Goal: Task Accomplishment & Management: Manage account settings

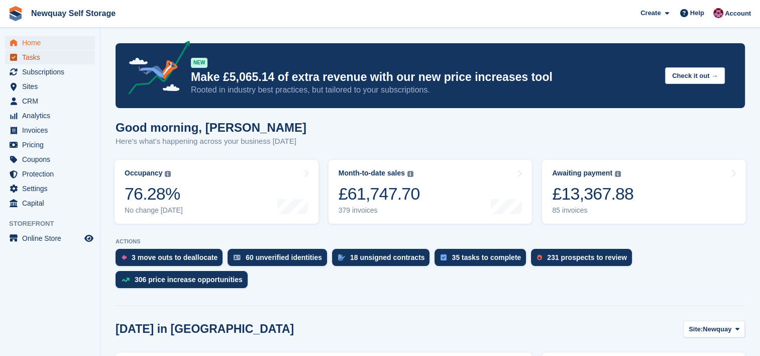
click at [33, 56] on span "Tasks" at bounding box center [52, 57] width 60 height 14
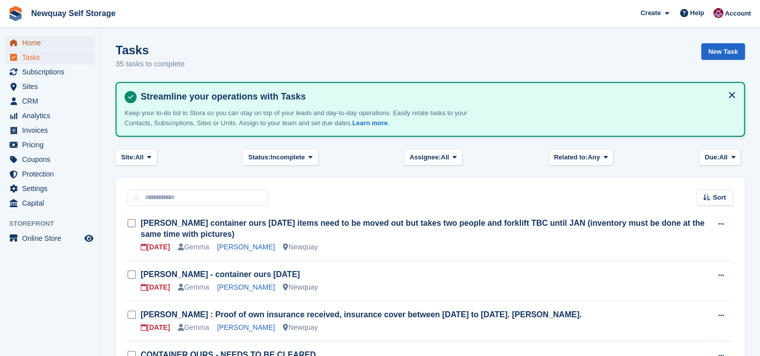
click at [32, 43] on span "Home" at bounding box center [52, 43] width 60 height 14
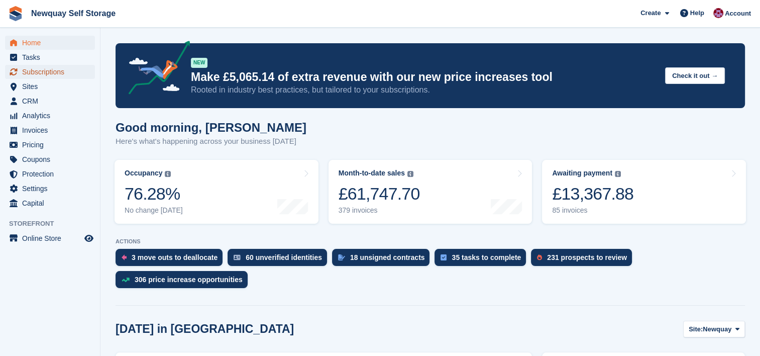
click at [40, 71] on span "Subscriptions" at bounding box center [52, 72] width 60 height 14
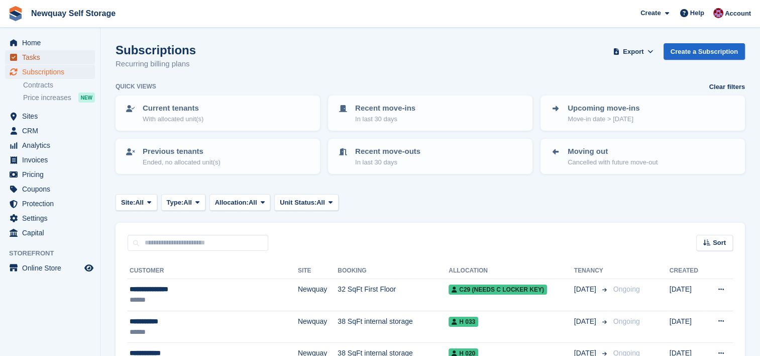
click at [33, 58] on span "Tasks" at bounding box center [52, 57] width 60 height 14
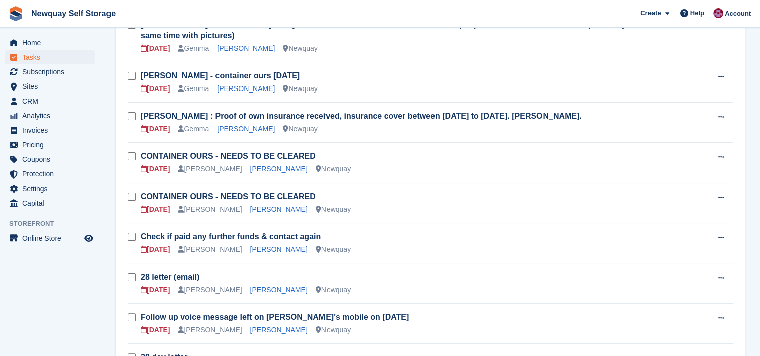
scroll to position [199, 0]
click at [263, 330] on link "Luke McCafferty" at bounding box center [279, 329] width 58 height 8
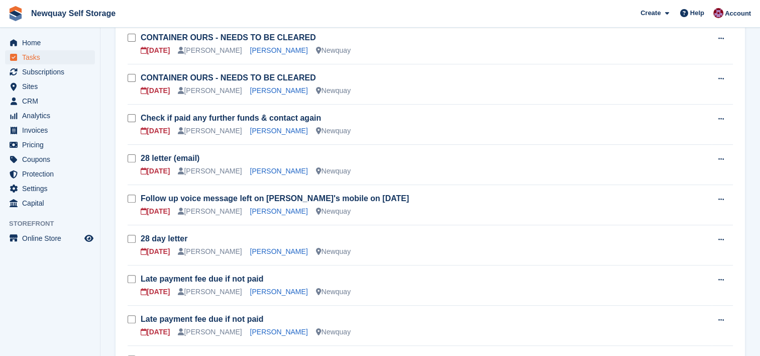
scroll to position [321, 0]
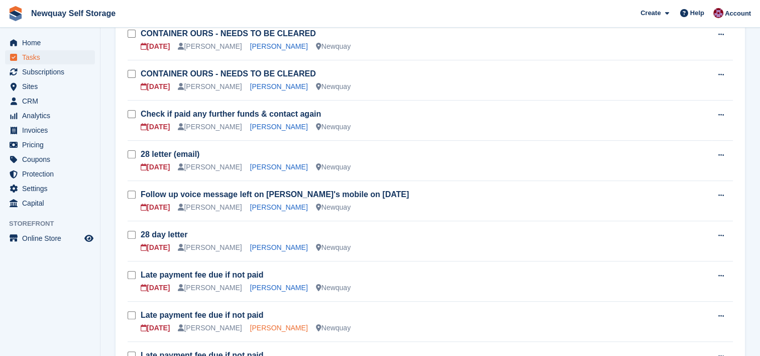
click at [250, 325] on link "Tristan Choy" at bounding box center [279, 328] width 58 height 8
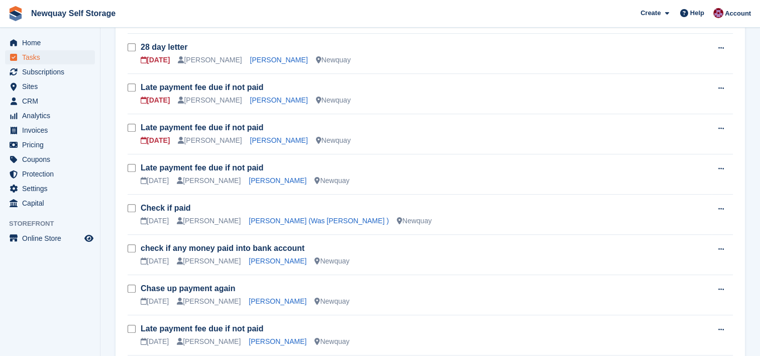
scroll to position [509, 0]
click at [249, 296] on link "Laura Dutton" at bounding box center [278, 300] width 58 height 8
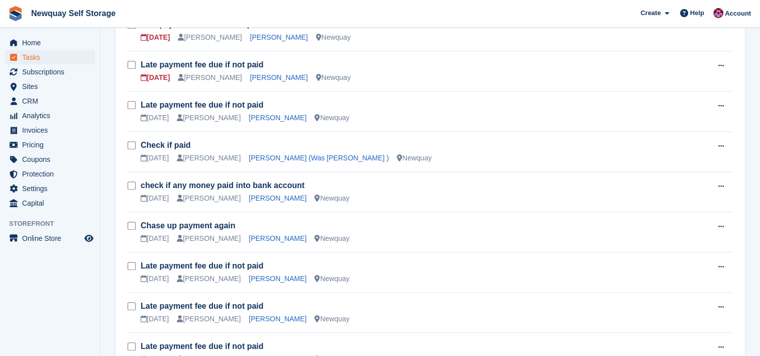
scroll to position [572, 0]
click at [257, 316] on link "Dario Menezes" at bounding box center [278, 318] width 58 height 8
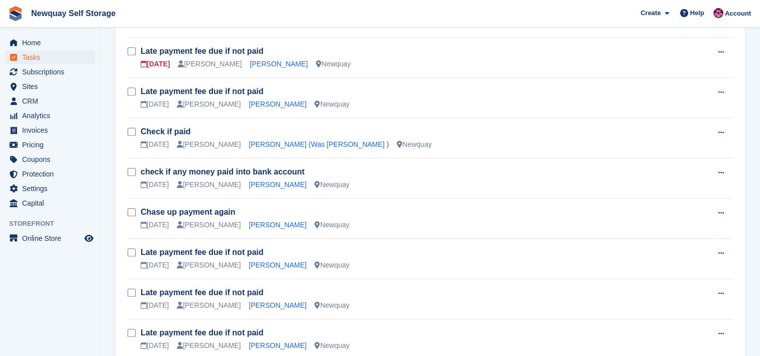
scroll to position [594, 0]
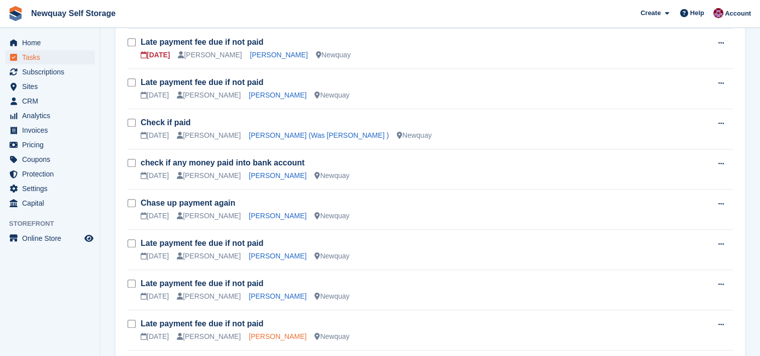
click at [260, 335] on link "Paul Pallagrass" at bounding box center [278, 336] width 58 height 8
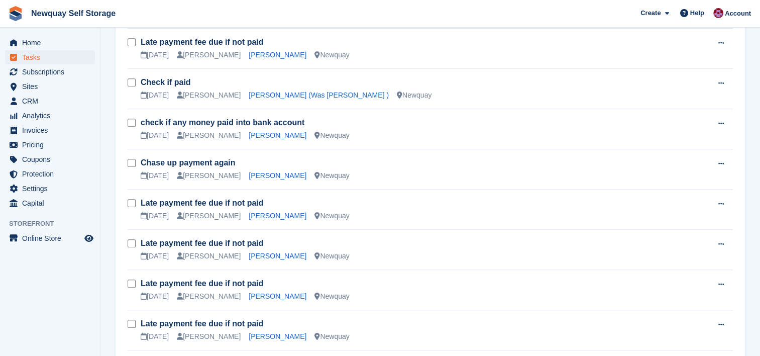
scroll to position [635, 0]
click at [249, 334] on link "Brian Linzey" at bounding box center [278, 336] width 58 height 8
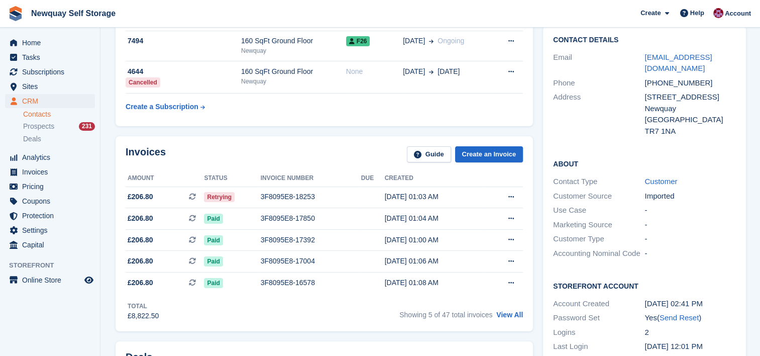
scroll to position [89, 0]
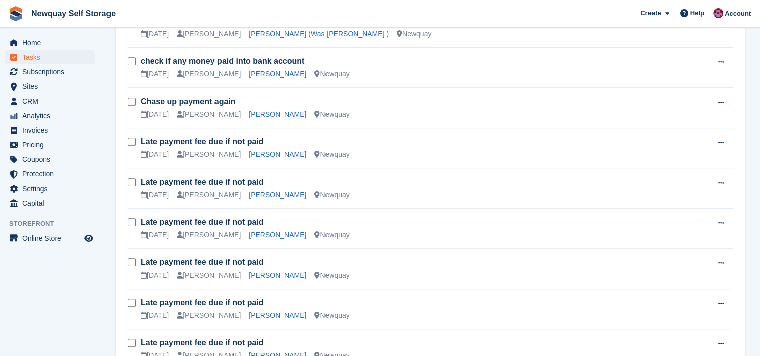
scroll to position [696, 0]
click at [249, 314] on link "John Watt" at bounding box center [278, 314] width 58 height 8
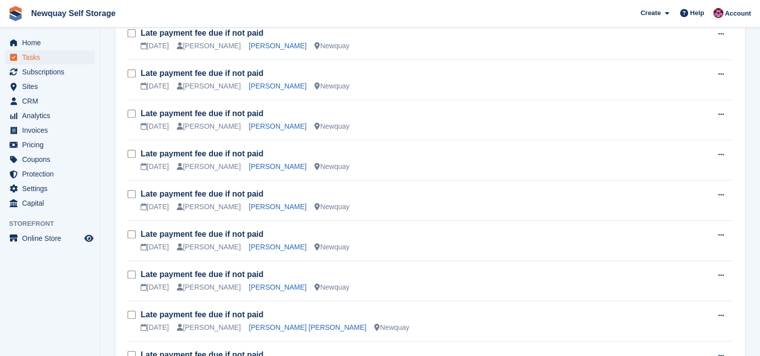
scroll to position [804, 0]
click at [249, 283] on link "Glenn Fitch" at bounding box center [278, 287] width 58 height 8
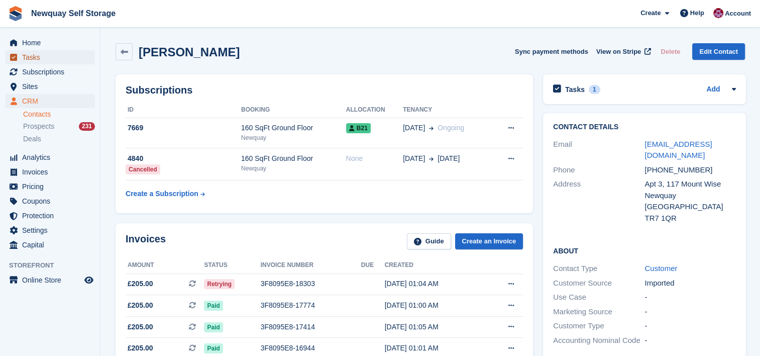
click at [28, 59] on span "Tasks" at bounding box center [52, 57] width 60 height 14
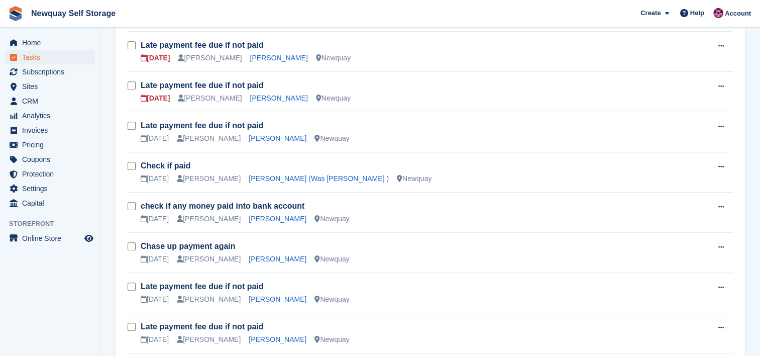
scroll to position [534, 0]
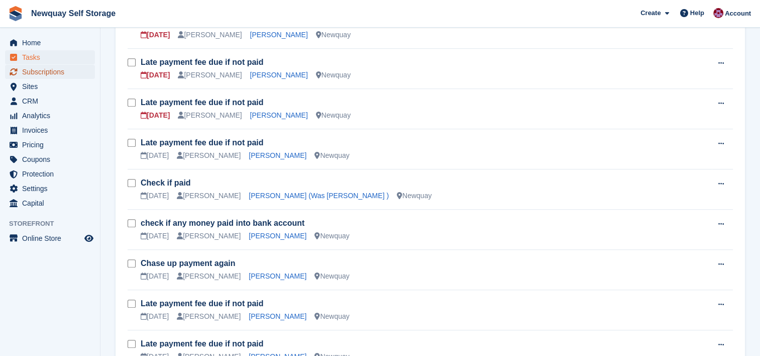
click at [50, 70] on span "Subscriptions" at bounding box center [52, 72] width 60 height 14
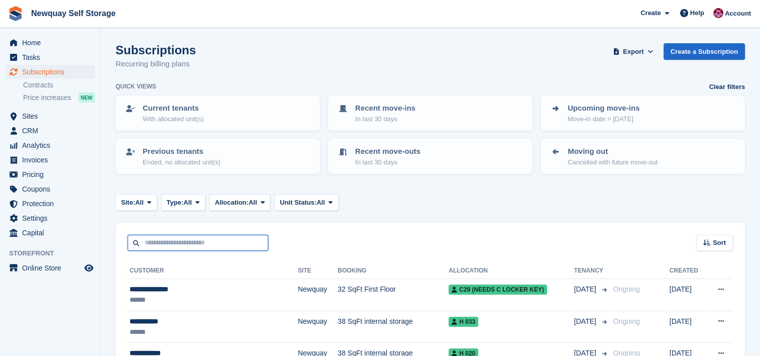
click at [234, 246] on input "text" at bounding box center [198, 243] width 141 height 17
type input "*****"
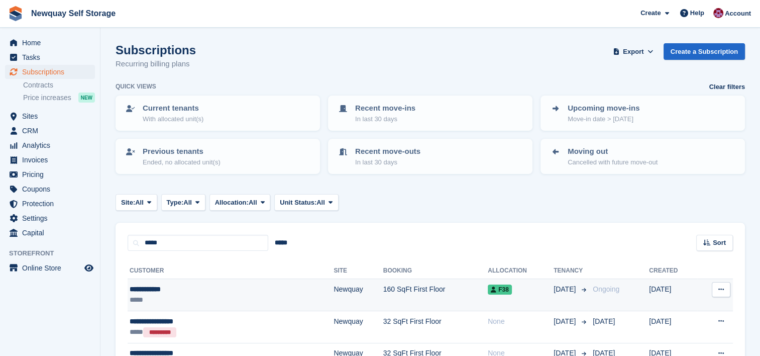
click at [163, 287] on div "**********" at bounding box center [190, 289] width 121 height 11
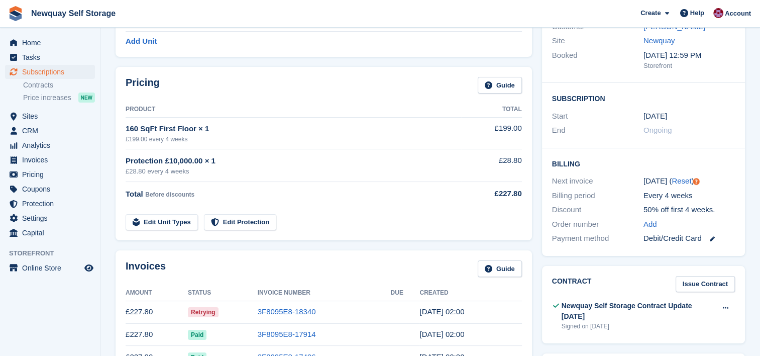
scroll to position [22, 0]
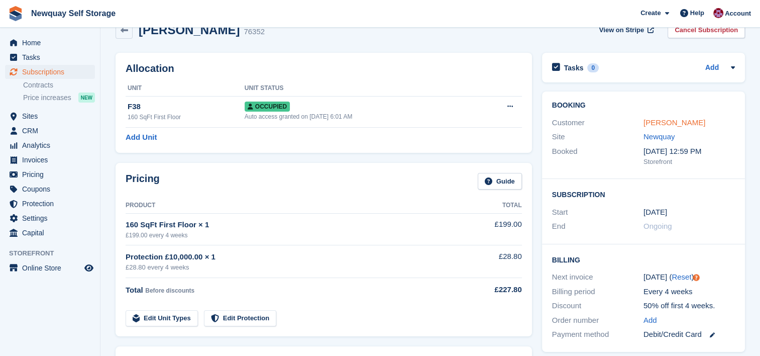
click at [667, 124] on link "Karol Lobacz" at bounding box center [675, 122] width 62 height 9
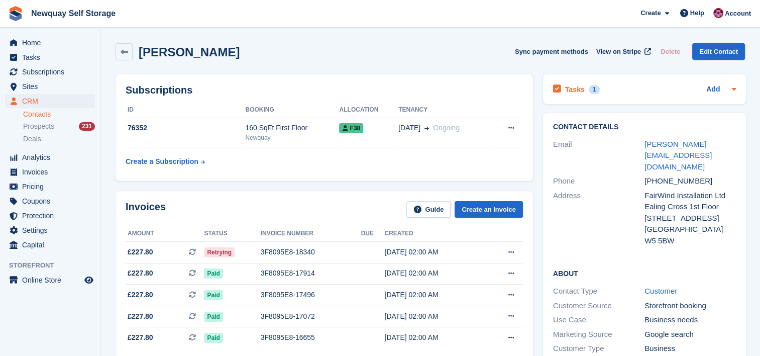
click at [575, 89] on h2 "Tasks" at bounding box center [575, 89] width 20 height 9
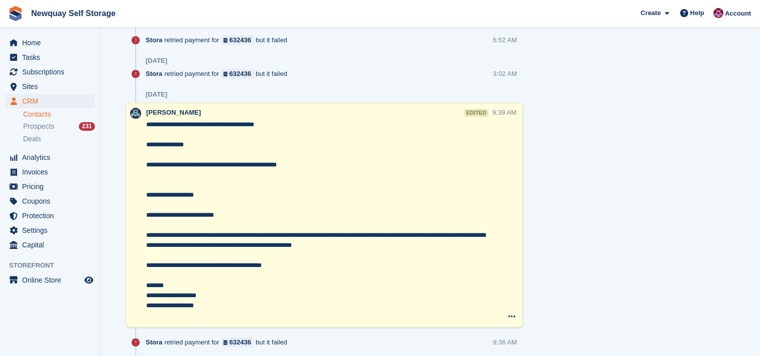
scroll to position [1059, 0]
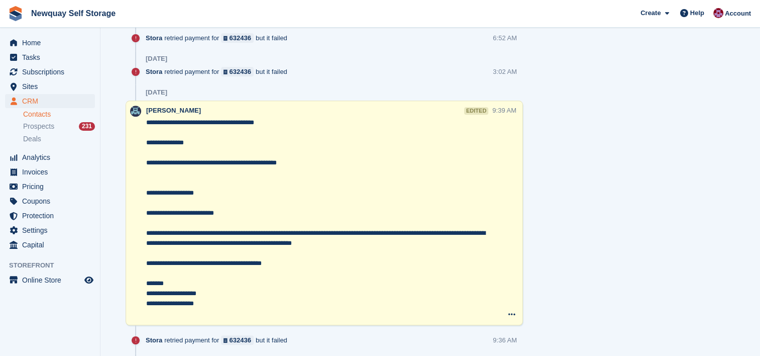
drag, startPoint x: 219, startPoint y: 0, endPoint x: 203, endPoint y: 14, distance: 21.0
click at [203, 14] on span "Newquay Self Storage Create Subscription Invoice Contact Deal Discount Page Hel…" at bounding box center [380, 13] width 760 height 27
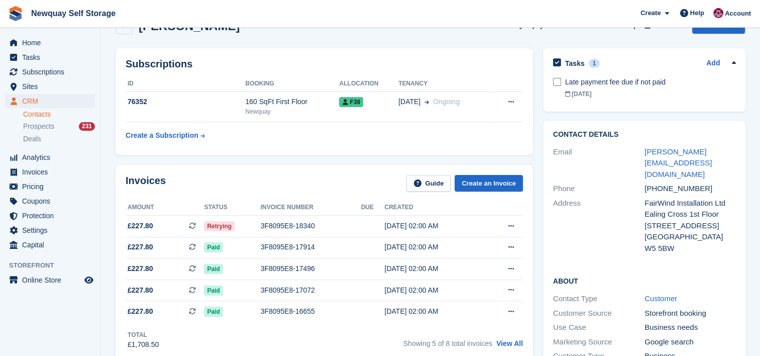
scroll to position [0, 0]
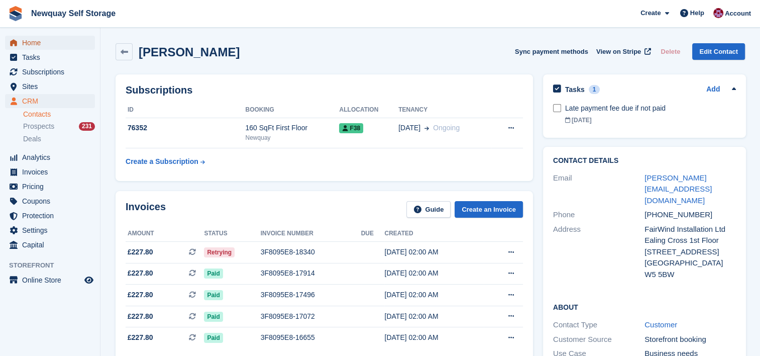
click at [32, 43] on span "Home" at bounding box center [52, 43] width 60 height 14
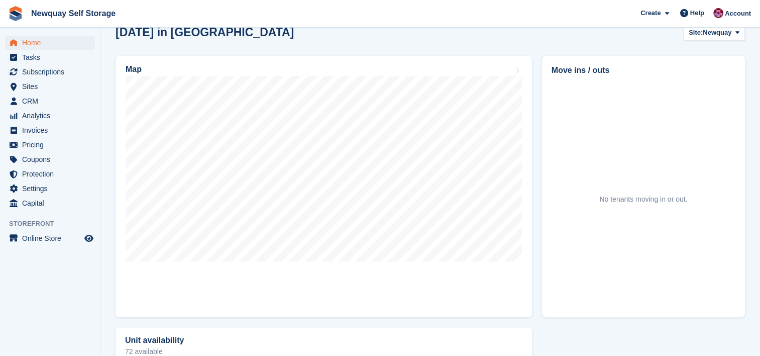
scroll to position [298, 0]
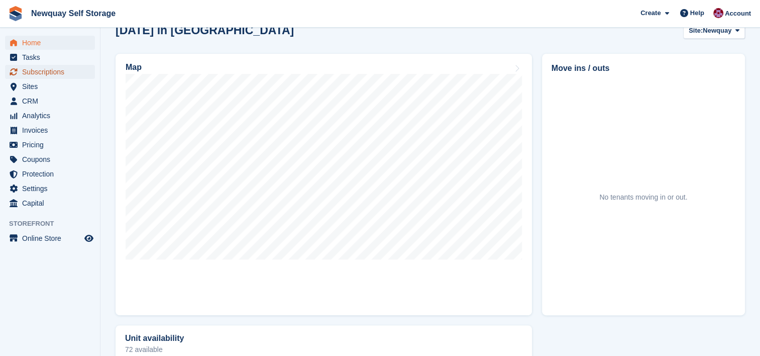
click at [41, 76] on span "Subscriptions" at bounding box center [52, 72] width 60 height 14
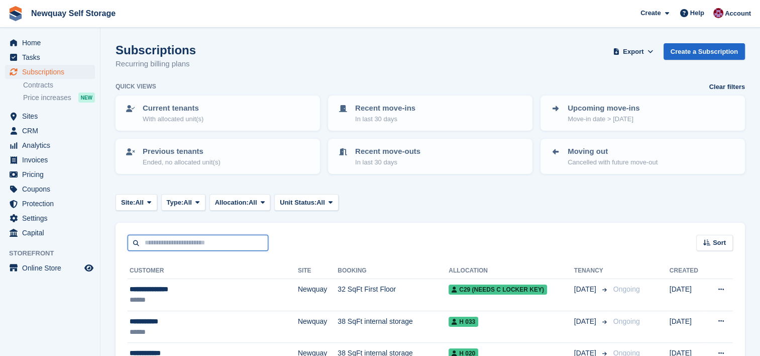
click at [197, 239] on input "text" at bounding box center [198, 243] width 141 height 17
type input "*****"
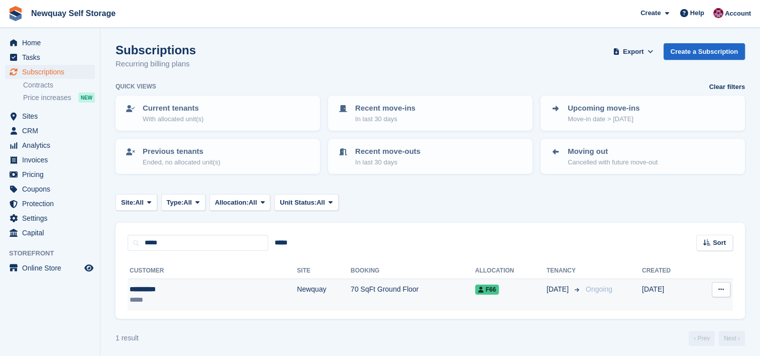
click at [168, 288] on div "**********" at bounding box center [175, 289] width 90 height 11
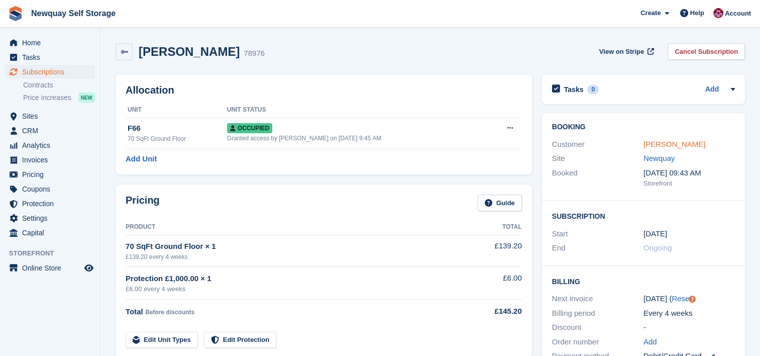
click at [670, 147] on link "[PERSON_NAME]" at bounding box center [675, 144] width 62 height 9
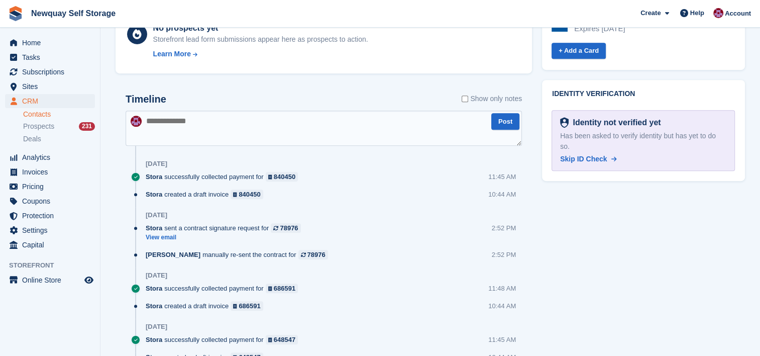
scroll to position [496, 0]
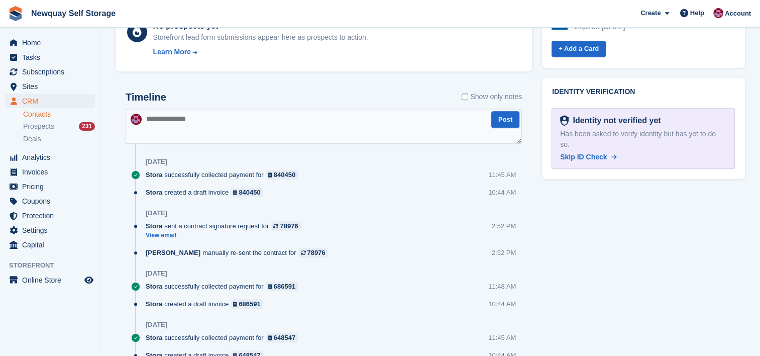
click at [320, 119] on textarea at bounding box center [324, 126] width 396 height 35
type textarea "**********"
click at [499, 123] on button "Post" at bounding box center [505, 119] width 28 height 17
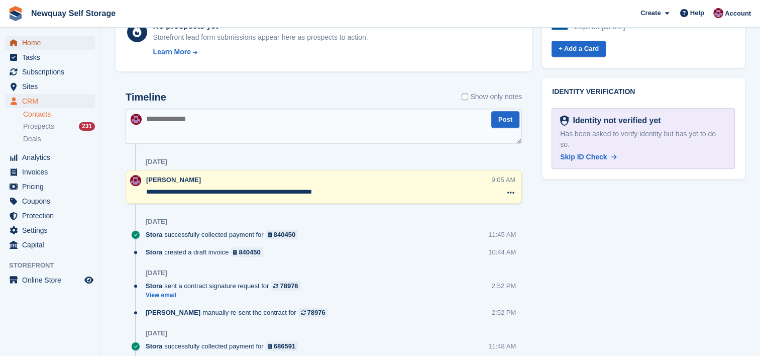
click at [31, 42] on span "Home" at bounding box center [52, 43] width 60 height 14
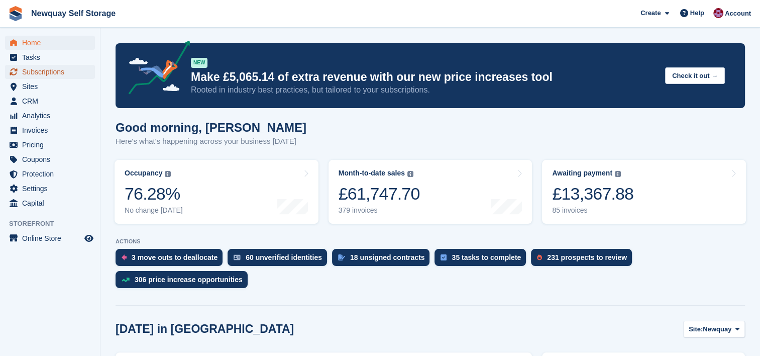
click at [47, 74] on span "Subscriptions" at bounding box center [52, 72] width 60 height 14
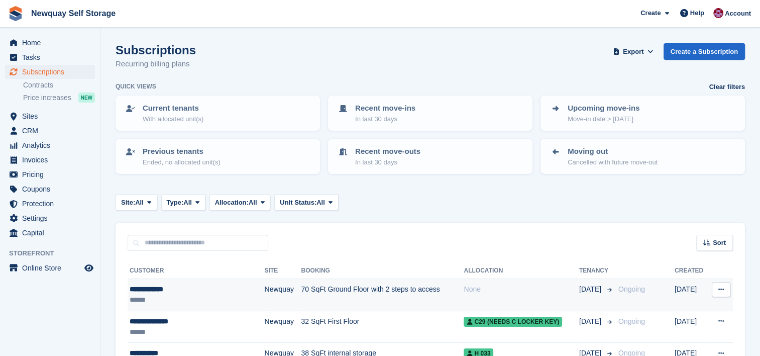
click at [198, 292] on div "**********" at bounding box center [187, 289] width 115 height 11
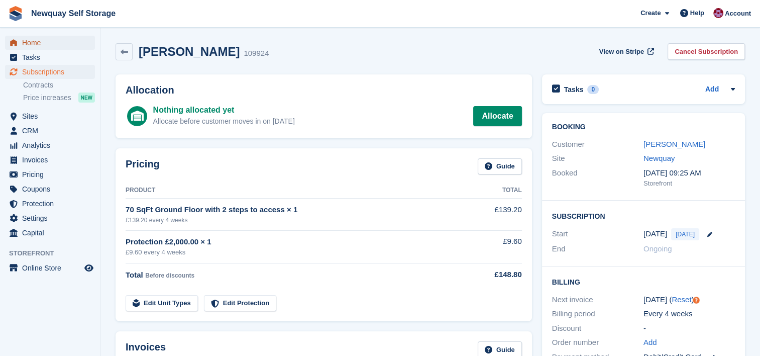
click at [46, 47] on span "Home" at bounding box center [52, 43] width 60 height 14
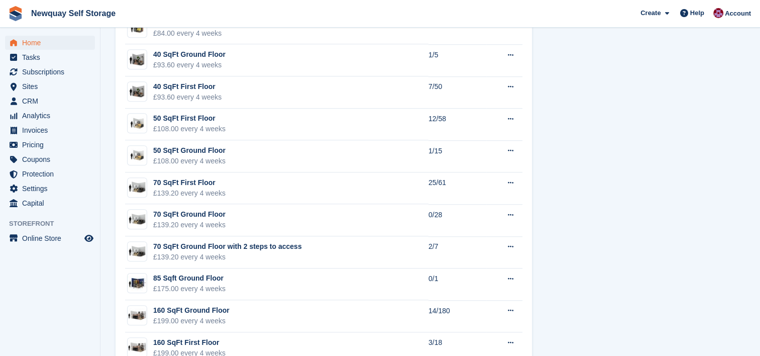
scroll to position [725, 0]
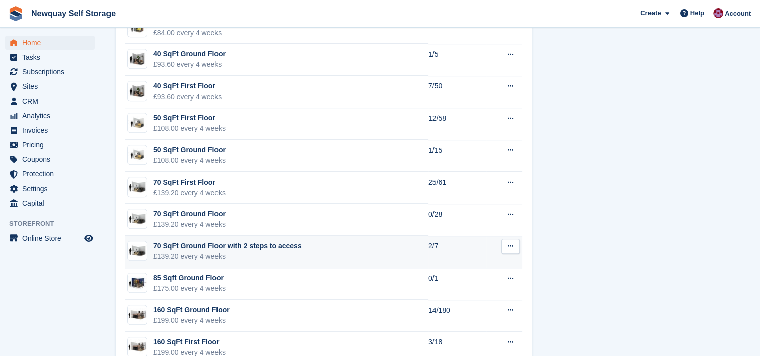
click at [367, 249] on td "70 SqFt Ground Floor with 2 steps to access £139.20 every 4 weeks" at bounding box center [276, 252] width 303 height 32
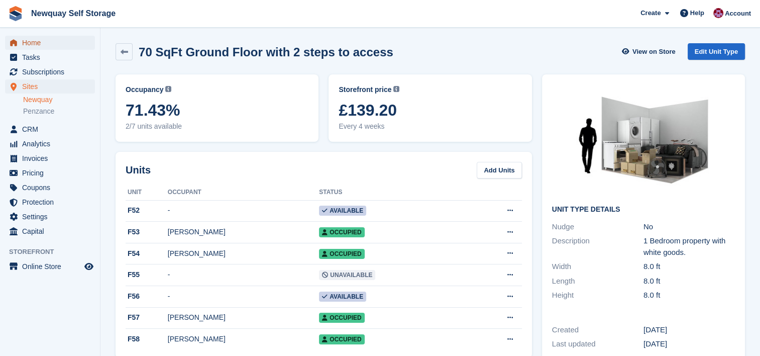
click at [42, 41] on span "Home" at bounding box center [52, 43] width 60 height 14
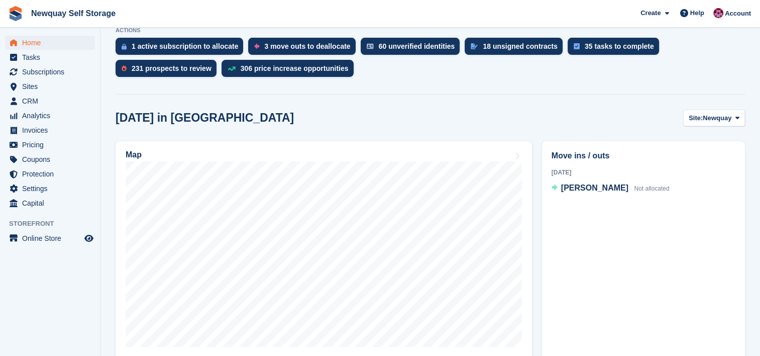
scroll to position [211, 0]
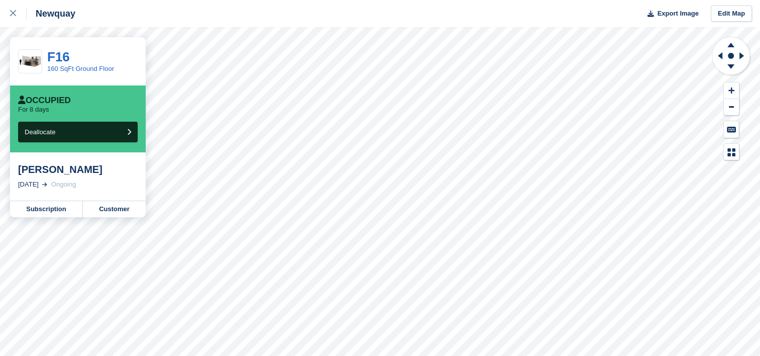
click at [397, 0] on html "Newquay Export Image Edit Map F16 160 SqFt Ground Floor Occupied For 8 days Dea…" at bounding box center [380, 178] width 760 height 356
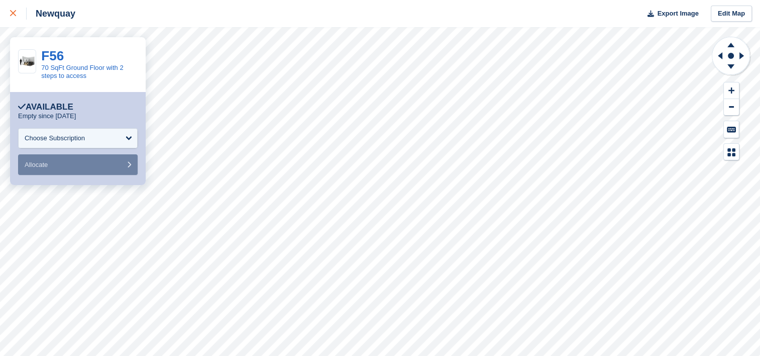
click at [10, 15] on icon at bounding box center [13, 13] width 6 height 6
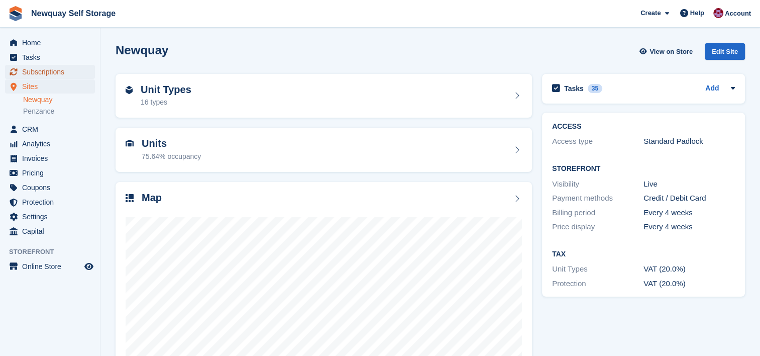
click at [49, 72] on span "Subscriptions" at bounding box center [52, 72] width 60 height 14
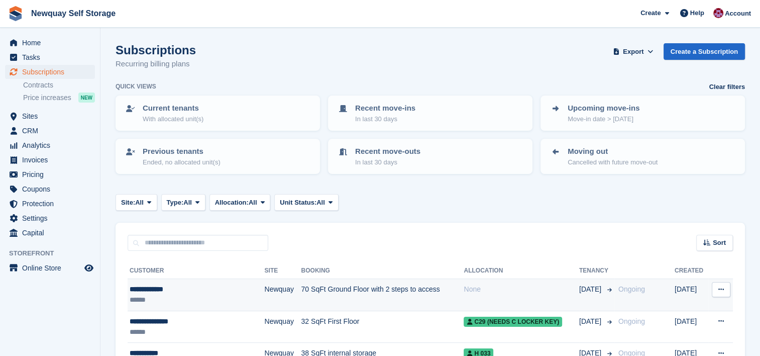
click at [344, 294] on td "70 SqFt Ground Floor with 2 steps to access" at bounding box center [382, 295] width 163 height 32
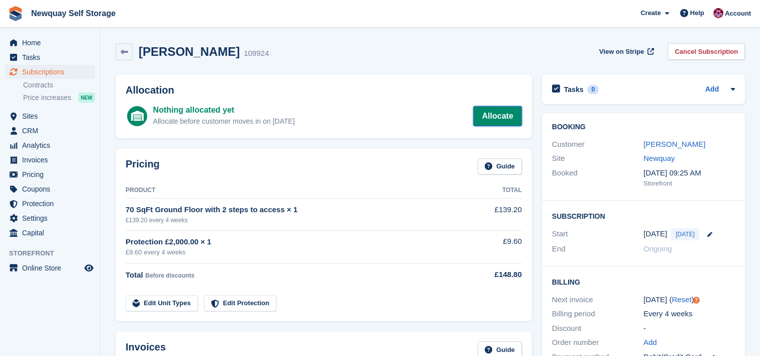
click at [486, 115] on link "Allocate" at bounding box center [497, 116] width 48 height 20
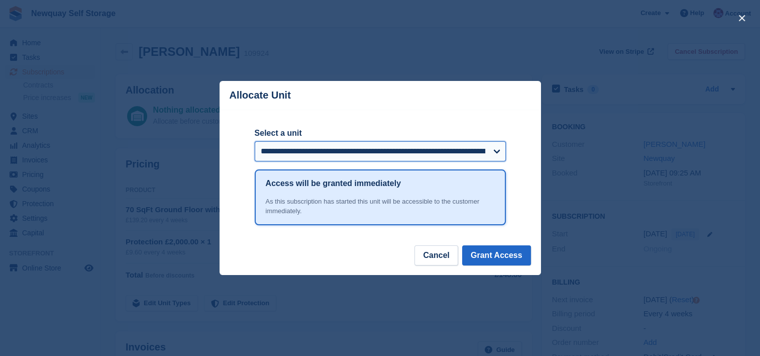
click at [498, 156] on select "**********" at bounding box center [380, 151] width 251 height 20
select select "*****"
click at [255, 142] on select "**********" at bounding box center [380, 151] width 251 height 20
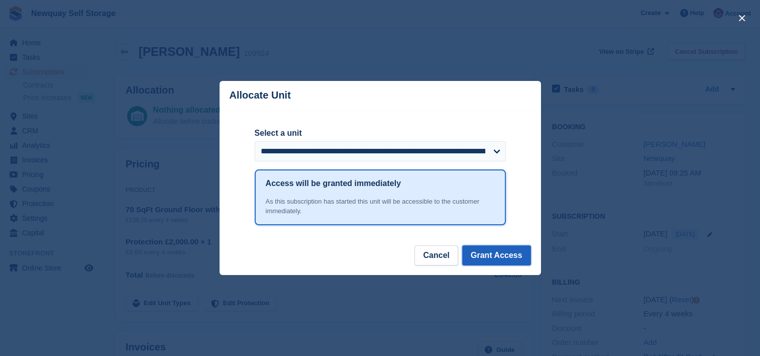
click at [496, 251] on button "Grant Access" at bounding box center [496, 255] width 69 height 20
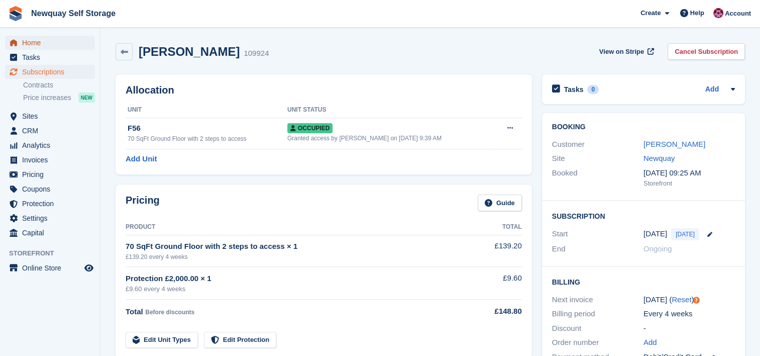
click at [37, 44] on span "Home" at bounding box center [52, 43] width 60 height 14
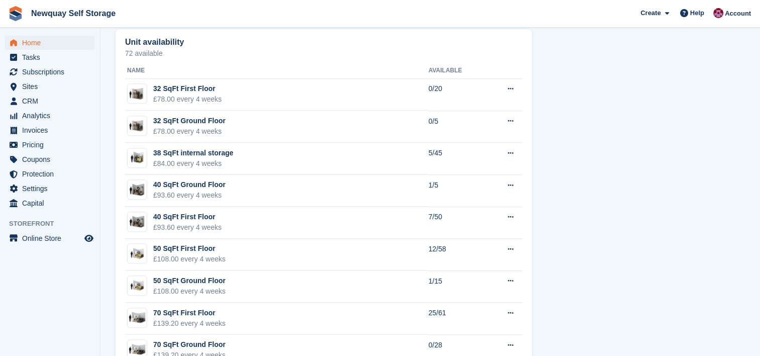
scroll to position [594, 0]
click at [34, 43] on span "Home" at bounding box center [52, 43] width 60 height 14
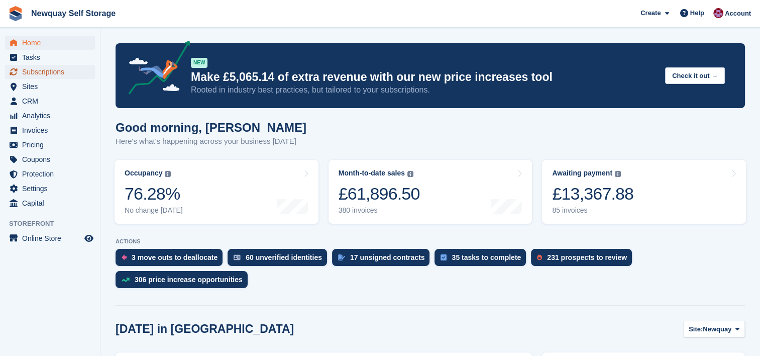
click at [52, 68] on span "Subscriptions" at bounding box center [52, 72] width 60 height 14
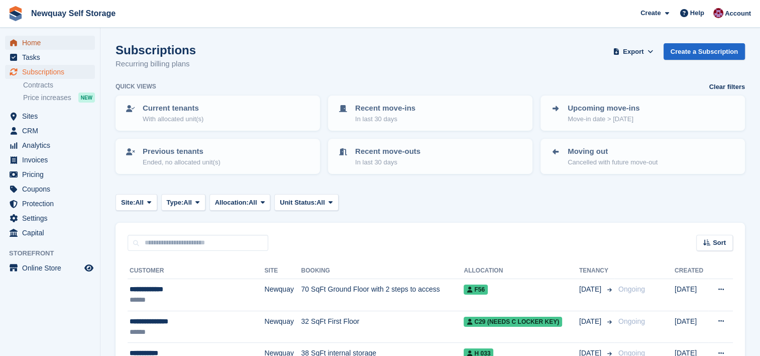
click at [33, 44] on span "Home" at bounding box center [52, 43] width 60 height 14
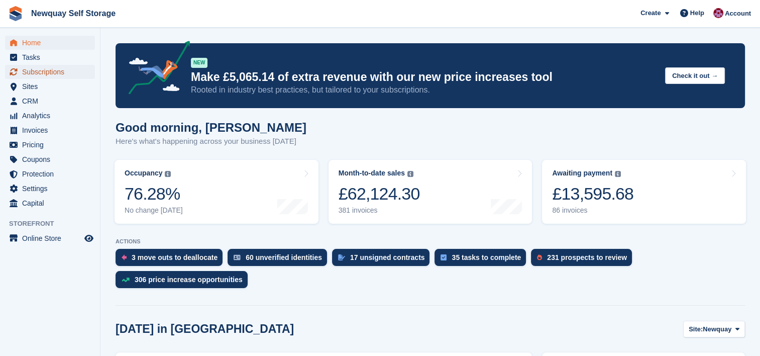
click at [51, 72] on span "Subscriptions" at bounding box center [52, 72] width 60 height 14
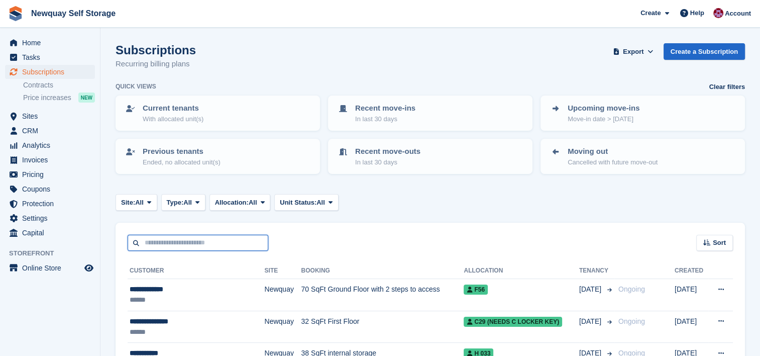
click at [196, 235] on input "text" at bounding box center [198, 243] width 141 height 17
type input "*******"
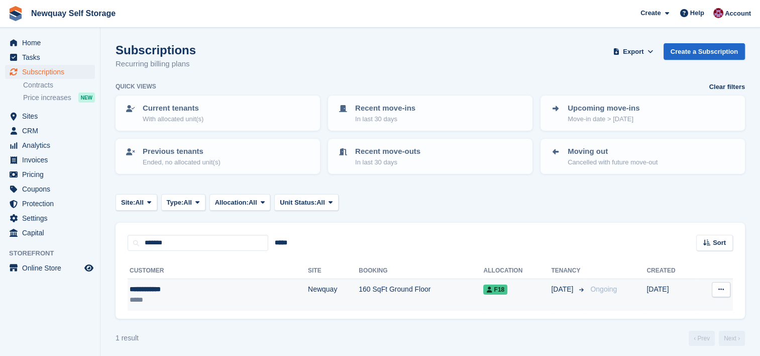
click at [178, 294] on div "*****" at bounding box center [181, 299] width 102 height 11
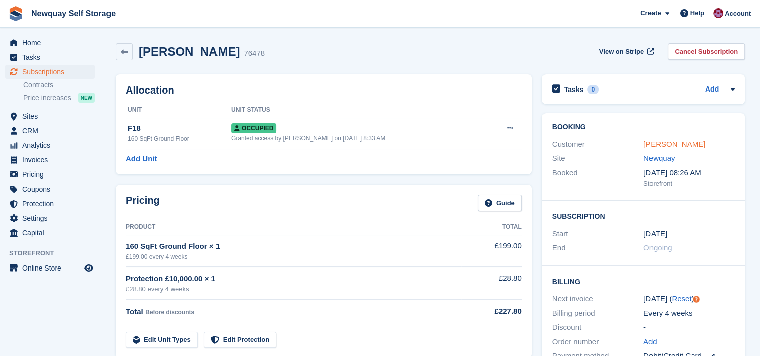
click at [678, 143] on link "Dave Dowling" at bounding box center [675, 144] width 62 height 9
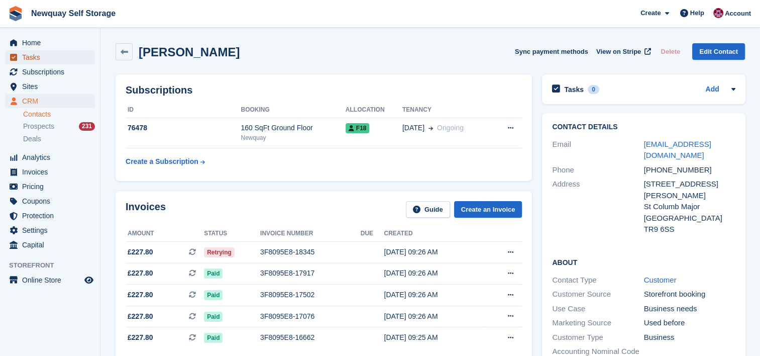
click at [39, 56] on span "Tasks" at bounding box center [52, 57] width 60 height 14
click at [709, 90] on link "Add" at bounding box center [712, 90] width 14 height 12
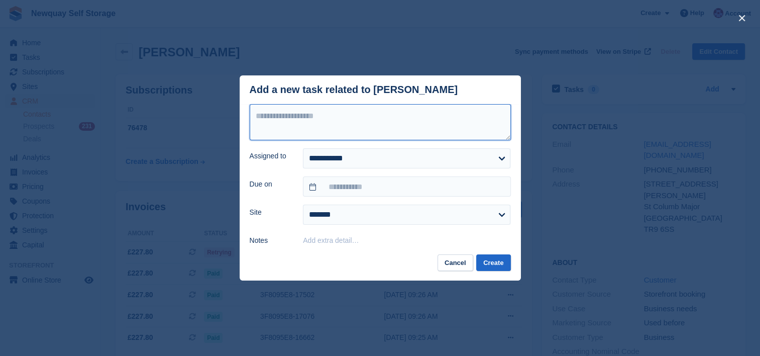
click at [413, 118] on textarea at bounding box center [380, 122] width 261 height 36
type textarea "**********"
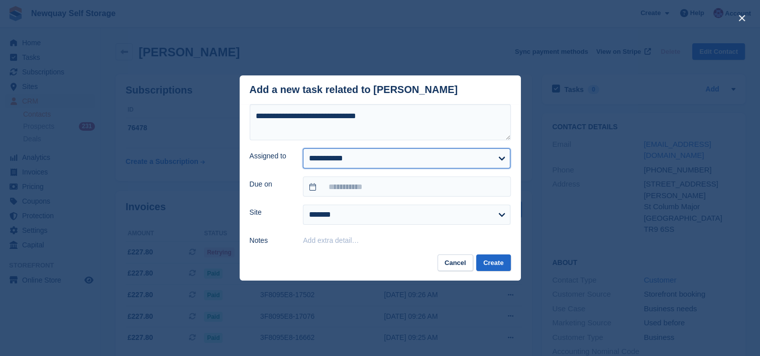
click at [496, 167] on select "**********" at bounding box center [406, 158] width 207 height 20
select select "****"
click at [303, 149] on select "**********" at bounding box center [406, 158] width 207 height 20
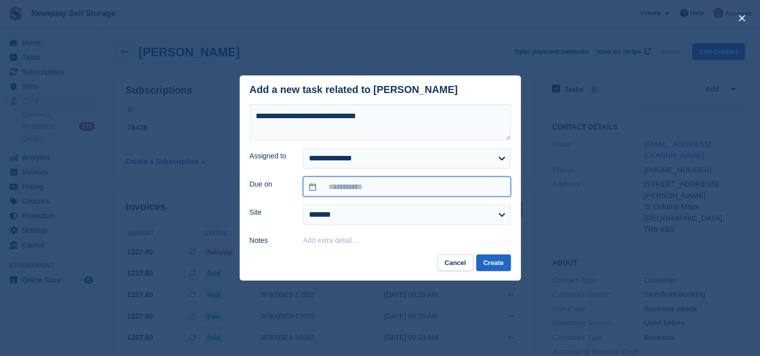
click at [421, 193] on input "text" at bounding box center [406, 186] width 207 height 20
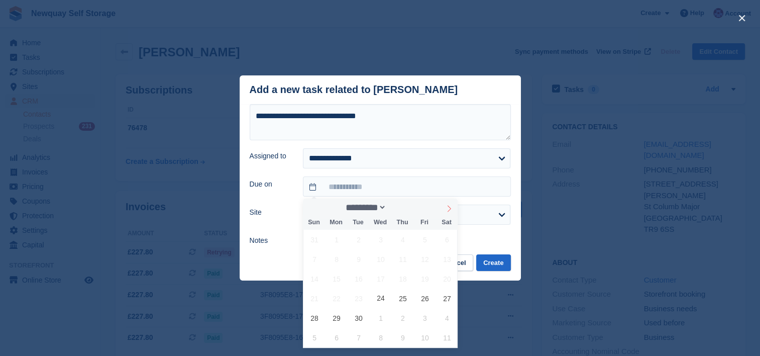
click at [451, 206] on icon at bounding box center [449, 208] width 7 height 7
select select "*"
click at [382, 237] on span "1" at bounding box center [381, 240] width 20 height 20
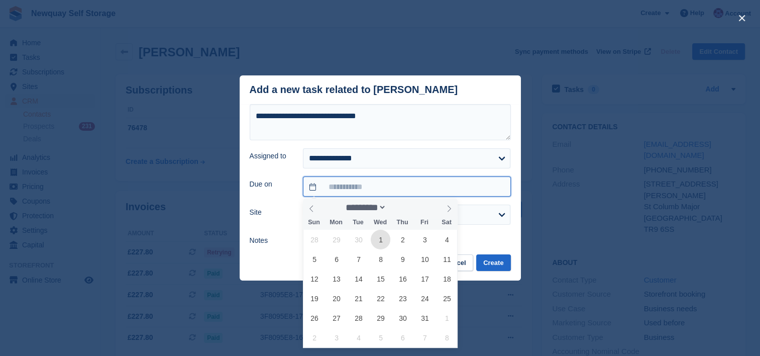
type input "**********"
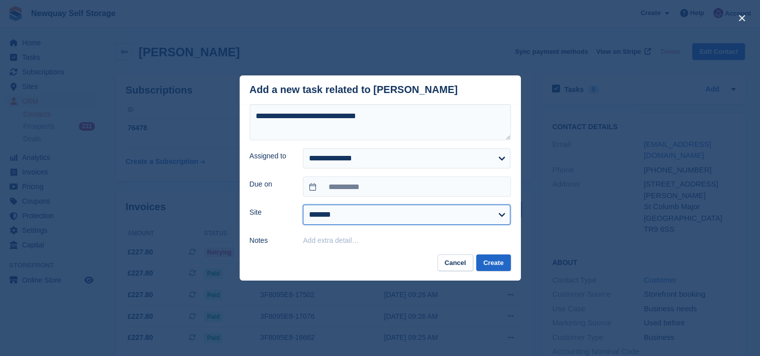
click at [444, 215] on select "******* ******* ********" at bounding box center [406, 214] width 207 height 20
select select "***"
click at [303, 205] on select "******* ******* ********" at bounding box center [406, 214] width 207 height 20
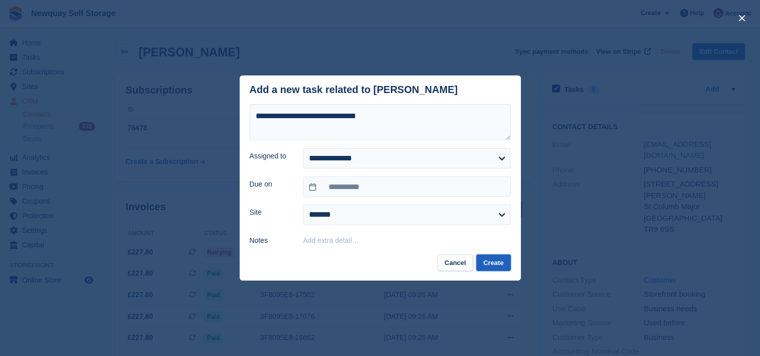
click at [496, 262] on button "Create" at bounding box center [493, 262] width 34 height 17
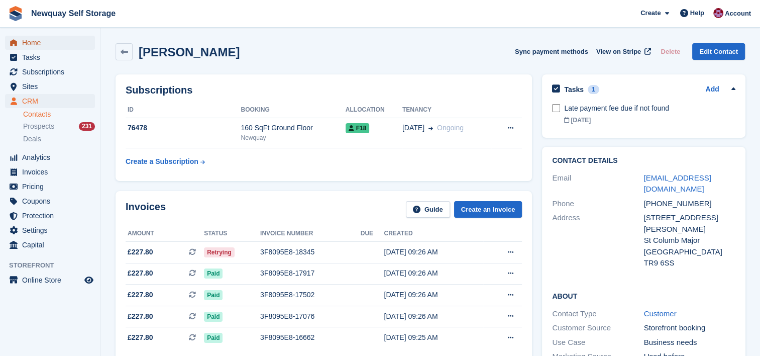
click at [37, 41] on span "Home" at bounding box center [52, 43] width 60 height 14
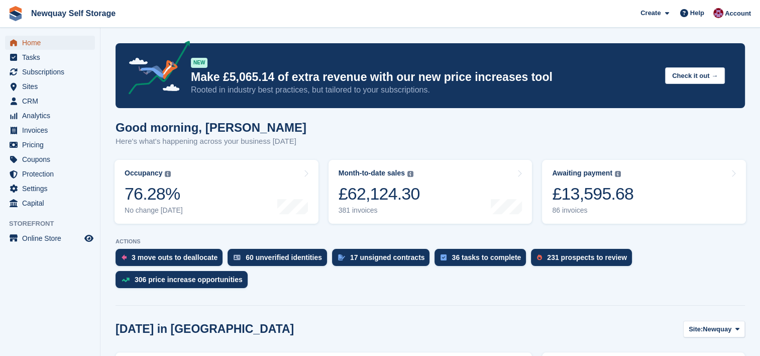
click at [37, 41] on span "Home" at bounding box center [52, 43] width 60 height 14
click at [32, 38] on span "Home" at bounding box center [52, 43] width 60 height 14
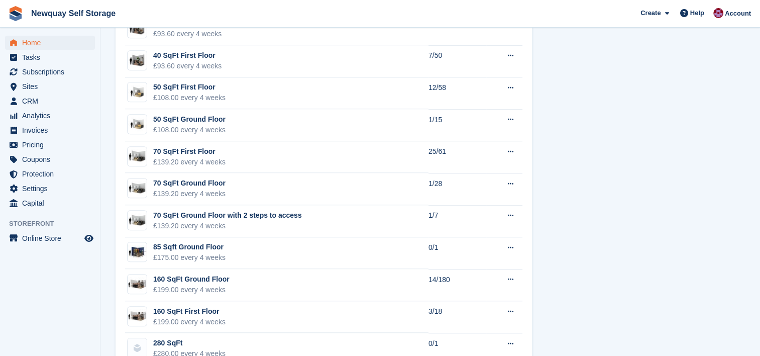
scroll to position [756, 0]
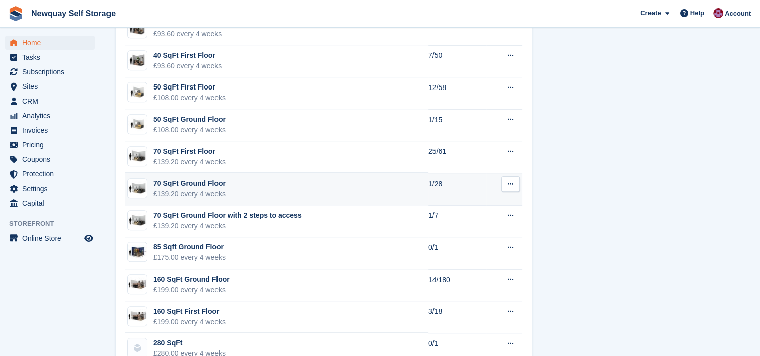
click at [324, 189] on td "70 SqFt Ground Floor £139.20 every 4 weeks" at bounding box center [276, 189] width 303 height 32
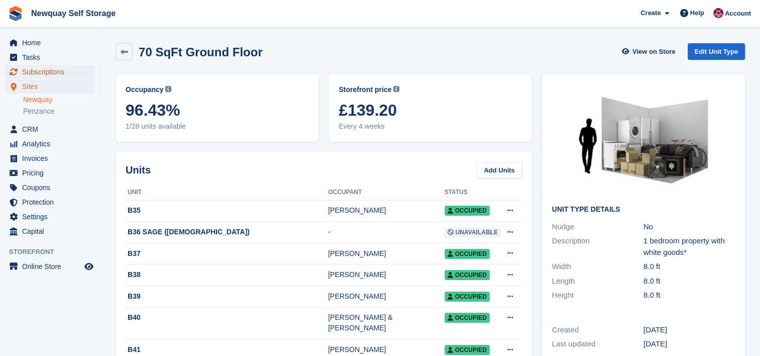
click at [52, 65] on span "Subscriptions" at bounding box center [52, 72] width 60 height 14
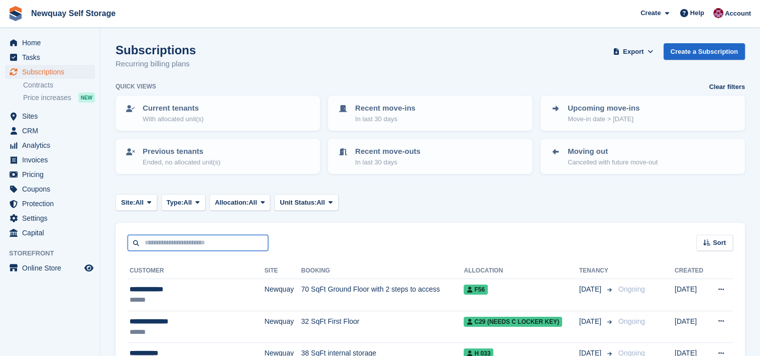
click at [230, 244] on input "text" at bounding box center [198, 243] width 141 height 17
type input "******"
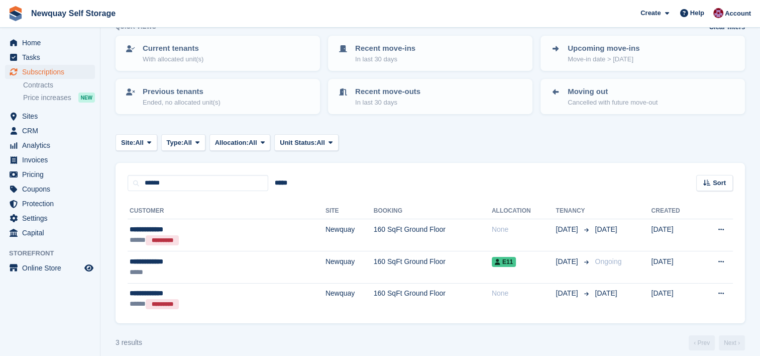
scroll to position [62, 0]
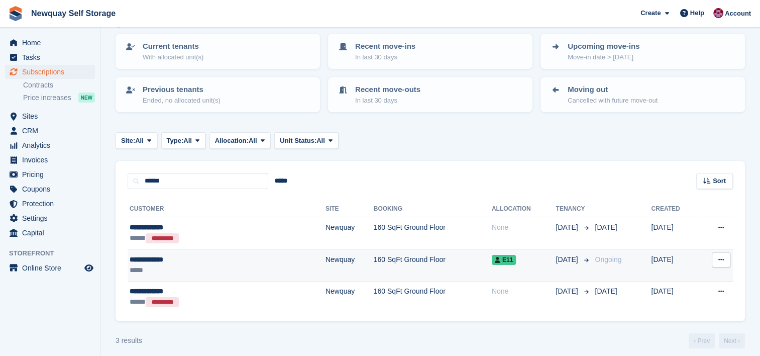
click at [189, 259] on div "**********" at bounding box center [189, 259] width 119 height 11
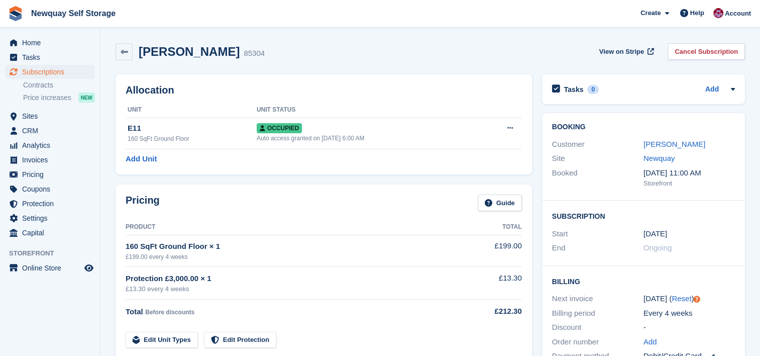
click at [189, 259] on div "£199.00 every 4 weeks" at bounding box center [294, 256] width 336 height 9
click at [39, 43] on span "Home" at bounding box center [52, 43] width 60 height 14
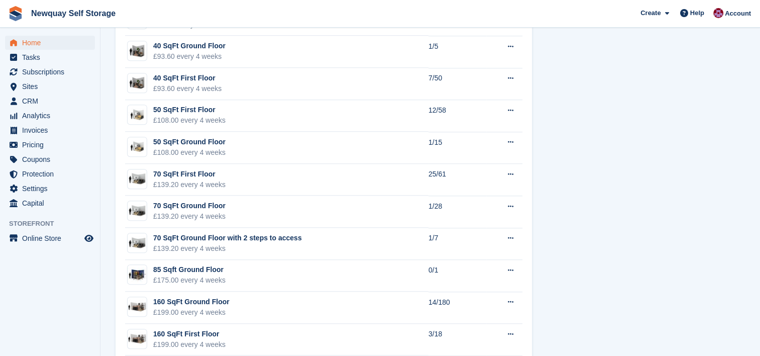
scroll to position [734, 0]
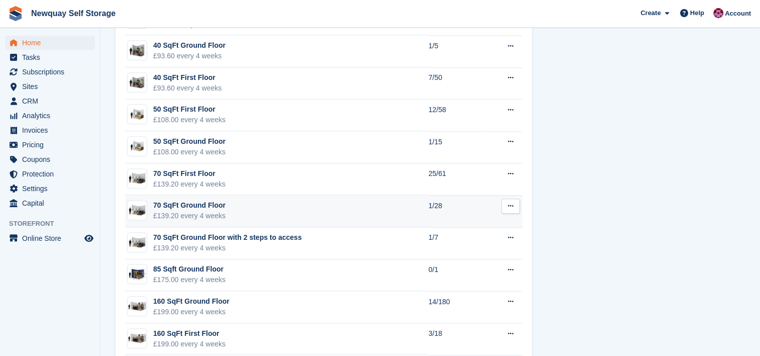
click at [272, 217] on td "70 SqFt Ground Floor £139.20 every 4 weeks" at bounding box center [276, 211] width 303 height 32
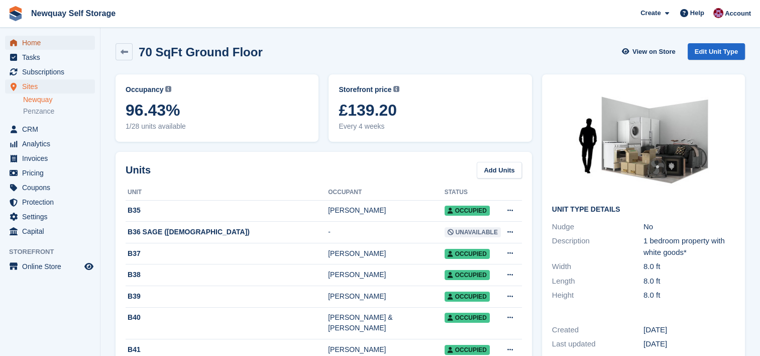
click at [37, 39] on span "Home" at bounding box center [52, 43] width 60 height 14
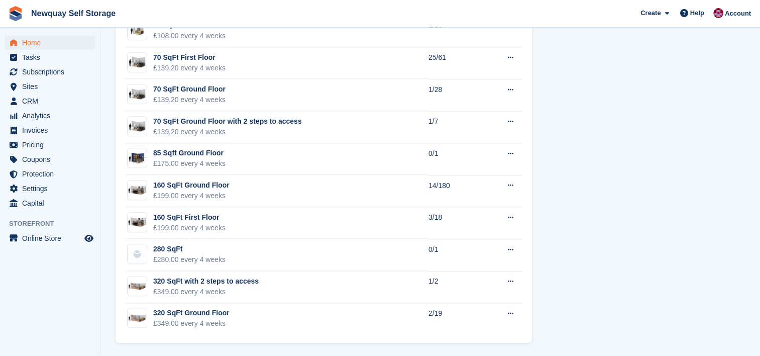
scroll to position [797, 0]
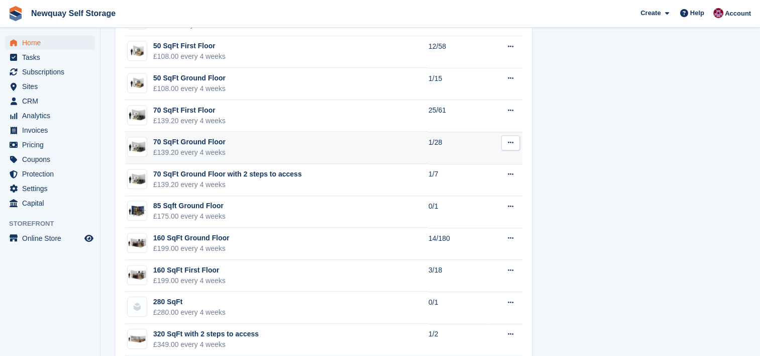
click at [368, 143] on td "70 SqFt Ground Floor £139.20 every 4 weeks" at bounding box center [276, 148] width 303 height 32
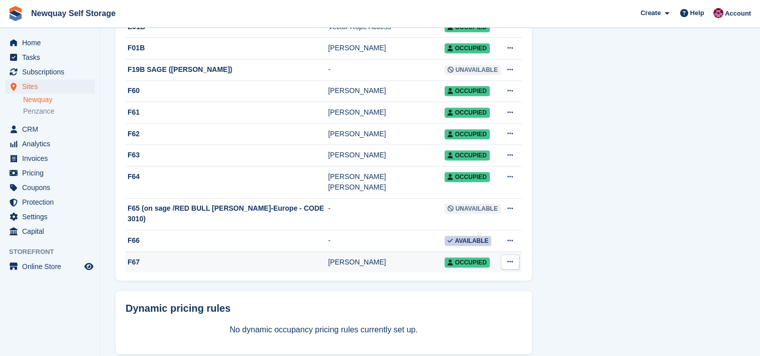
scroll to position [559, 0]
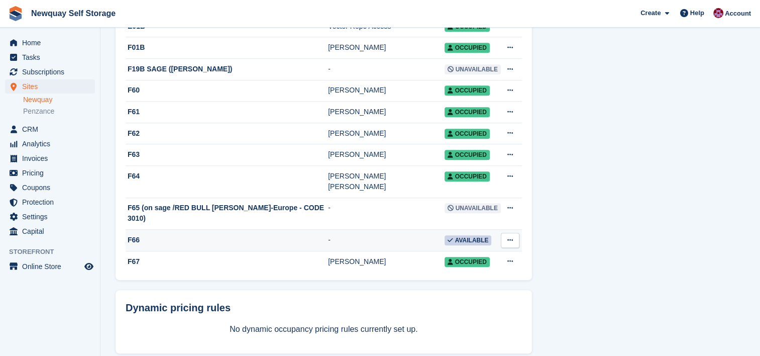
click at [328, 235] on div "F66" at bounding box center [227, 240] width 202 height 11
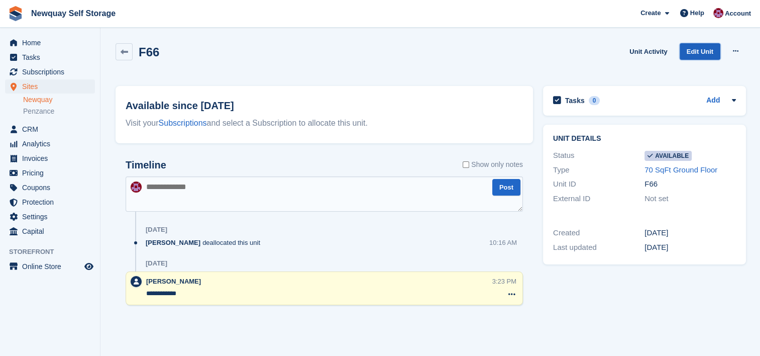
click at [702, 52] on link "Edit Unit" at bounding box center [700, 51] width 41 height 17
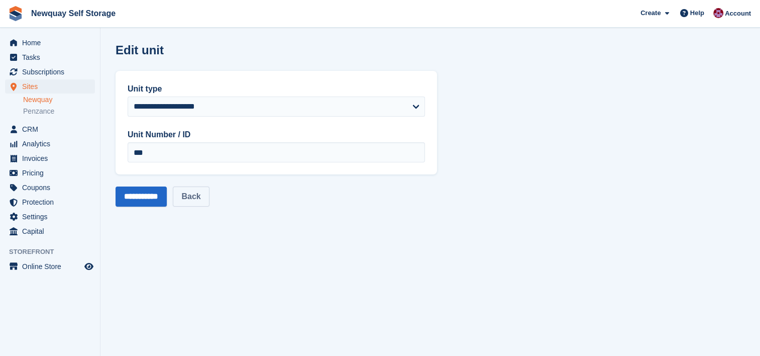
click at [205, 195] on link "Back" at bounding box center [191, 196] width 36 height 20
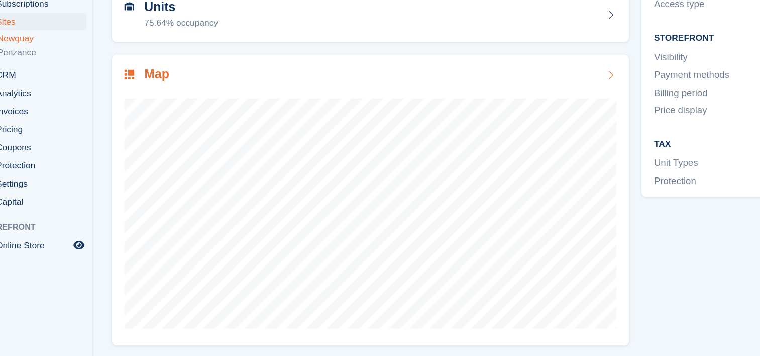
scroll to position [68, 0]
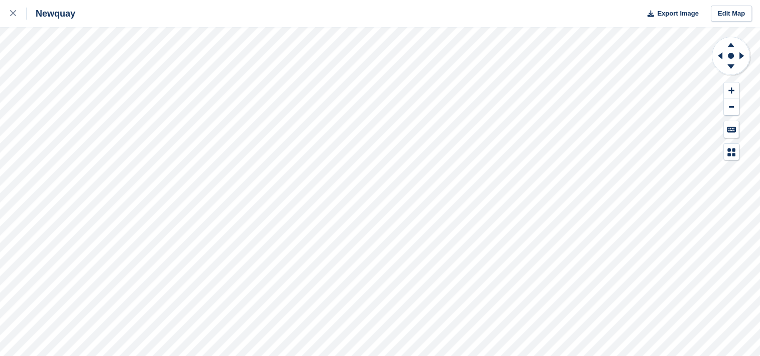
click at [84, 17] on div "Newquay Export Image Edit Map" at bounding box center [380, 178] width 760 height 356
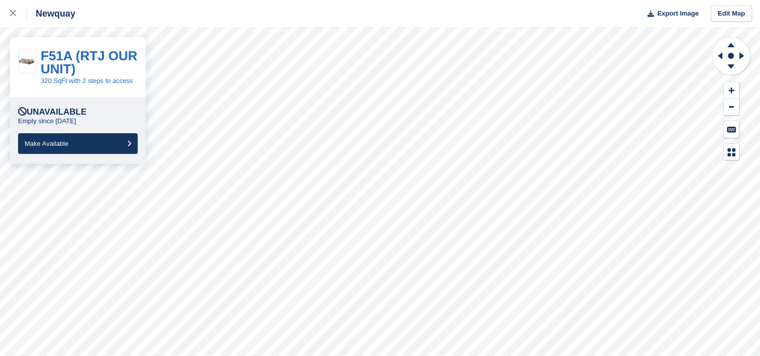
click at [418, 2] on div "Newquay Export Image Edit Map F51A (RTJ OUR UNIT) 320 SqFt with 2 steps to acce…" at bounding box center [380, 178] width 760 height 356
drag, startPoint x: 418, startPoint y: 2, endPoint x: 362, endPoint y: -52, distance: 77.8
click at [362, 0] on html "Newquay Export Image Edit Map F51A (RTJ OUR UNIT) 320 SqFt with 2 steps to acce…" at bounding box center [380, 178] width 760 height 356
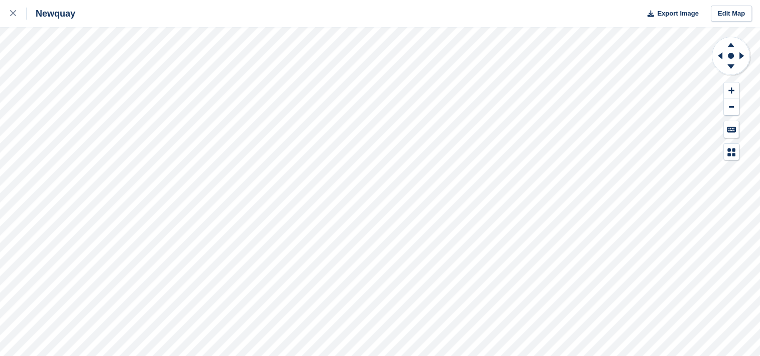
click at [408, 355] on html "Newquay Export Image Edit Map" at bounding box center [380, 178] width 760 height 356
click at [653, 0] on html "Newquay Export Image Edit Map" at bounding box center [380, 178] width 760 height 356
click at [568, 0] on html "Newquay Export Image Edit Map" at bounding box center [380, 178] width 760 height 356
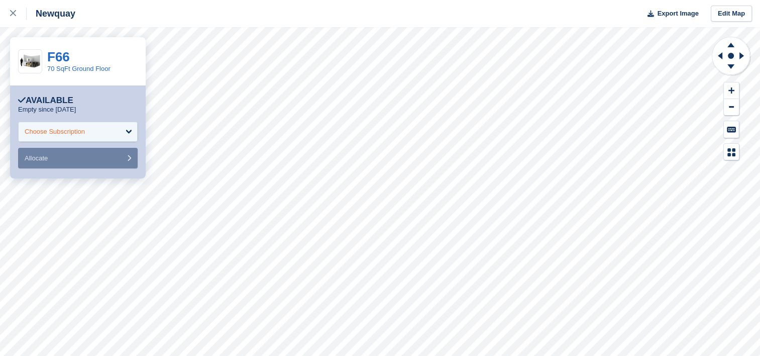
click at [78, 132] on div "Choose Subscription" at bounding box center [55, 132] width 60 height 10
click at [76, 58] on div "F66" at bounding box center [78, 56] width 63 height 13
click at [65, 68] on link "70 SqFt Ground Floor" at bounding box center [78, 69] width 63 height 8
click at [131, 135] on div "Choose Subscription" at bounding box center [78, 132] width 120 height 20
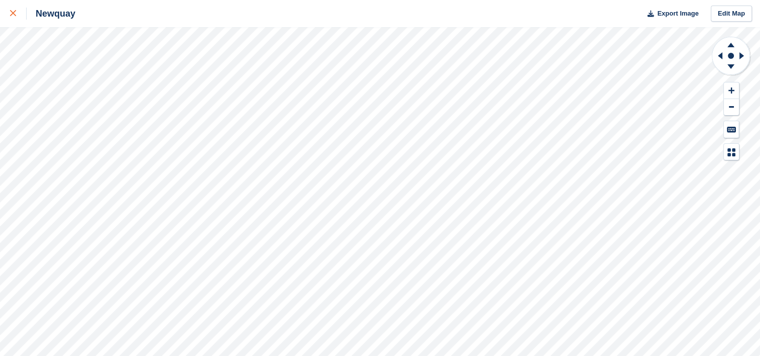
click at [18, 12] on div at bounding box center [18, 14] width 17 height 12
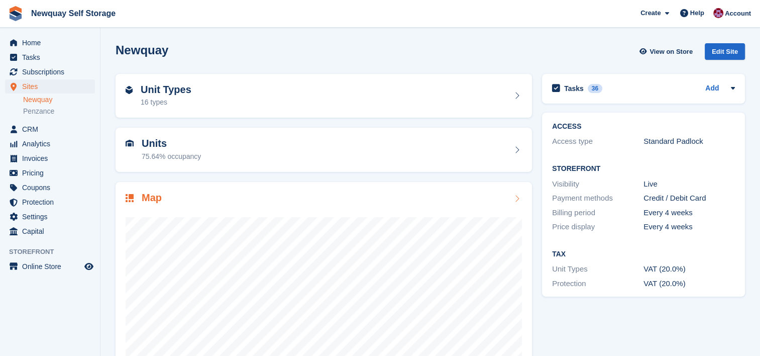
scroll to position [72, 0]
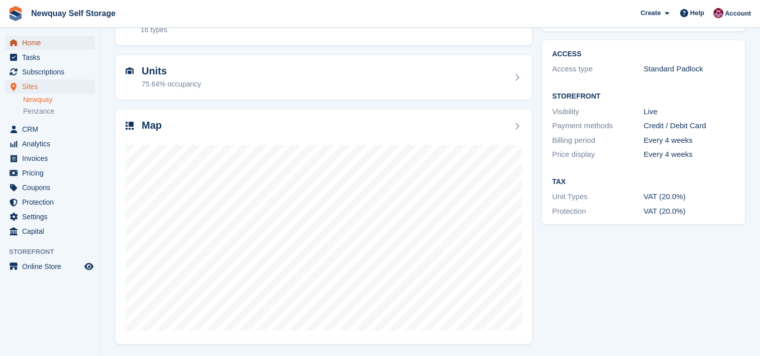
click at [36, 43] on span "Home" at bounding box center [52, 43] width 60 height 14
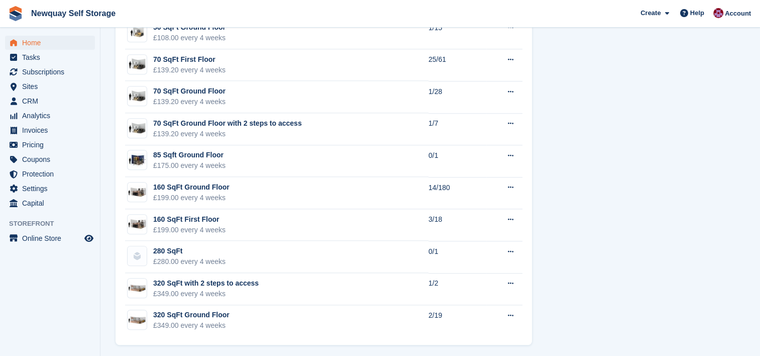
scroll to position [850, 0]
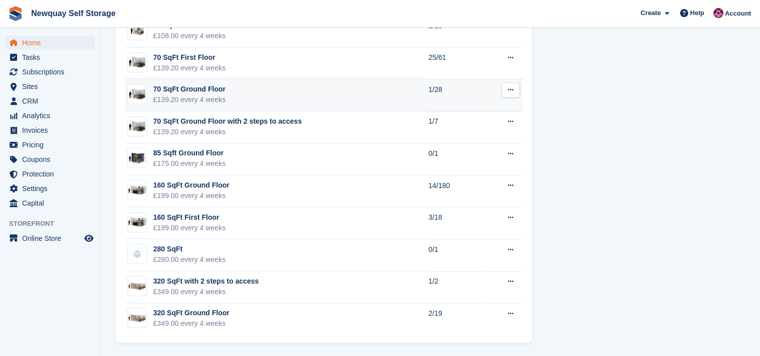
click at [351, 99] on td "70 SqFt Ground Floor £139.20 every 4 weeks" at bounding box center [276, 95] width 303 height 32
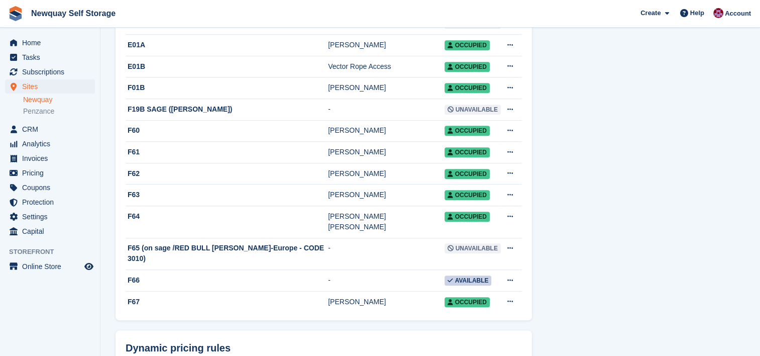
scroll to position [518, 0]
click at [507, 277] on icon at bounding box center [510, 280] width 6 height 7
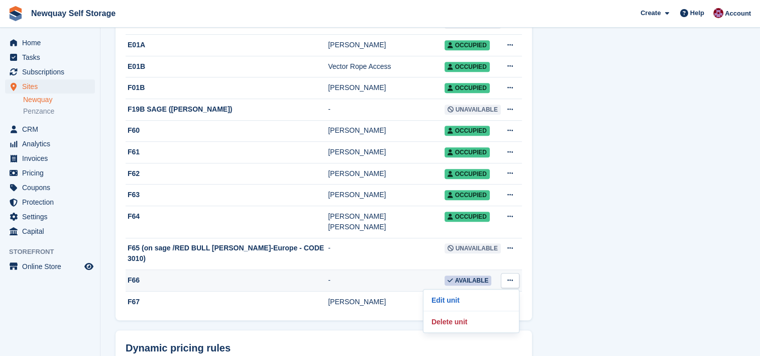
click at [268, 275] on div "F66" at bounding box center [227, 280] width 202 height 11
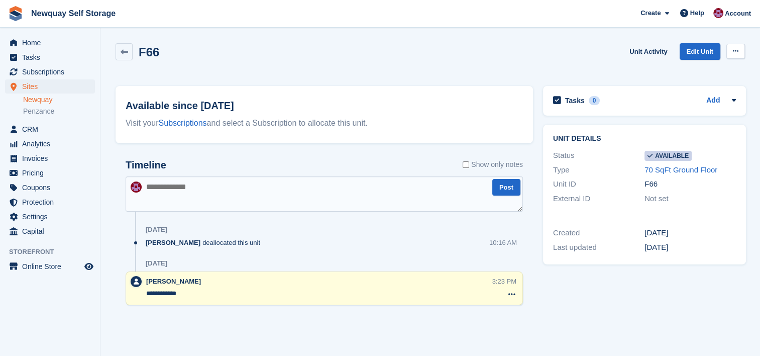
click at [739, 52] on button at bounding box center [735, 51] width 19 height 15
click at [710, 67] on p "Make unavailable" at bounding box center [696, 70] width 87 height 13
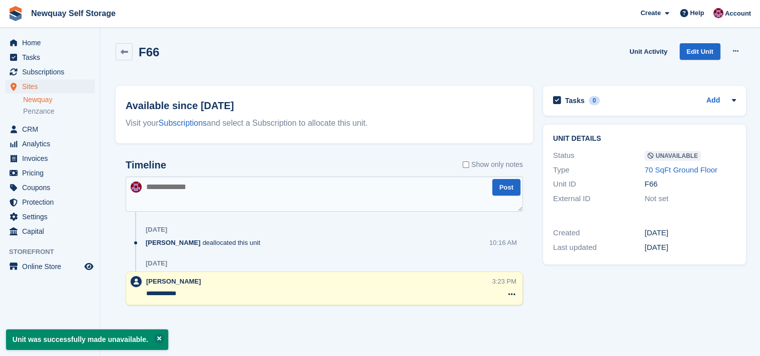
click at [239, 185] on textarea at bounding box center [324, 193] width 397 height 35
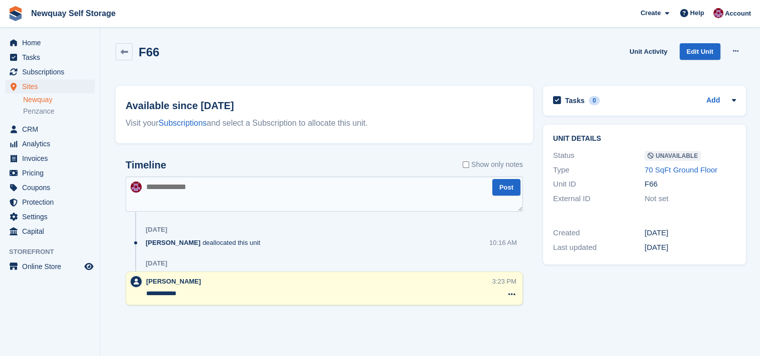
type textarea "*"
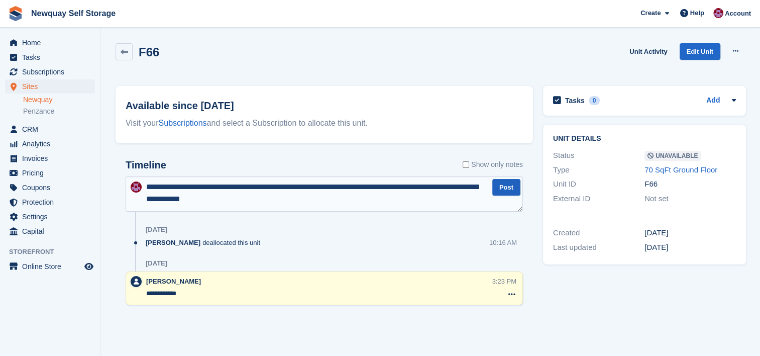
type textarea "**********"
click at [506, 186] on button "Post" at bounding box center [506, 187] width 28 height 17
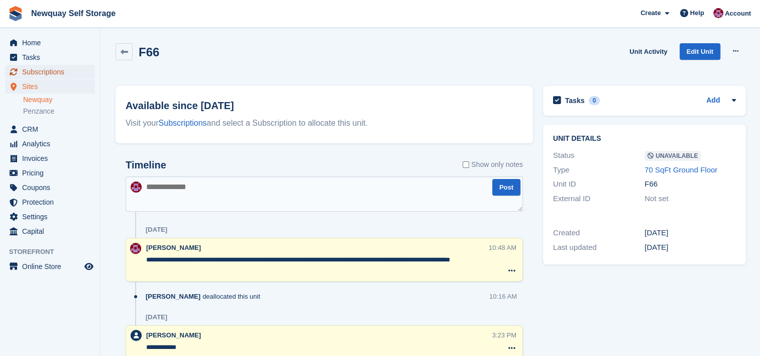
click at [49, 70] on span "Subscriptions" at bounding box center [52, 72] width 60 height 14
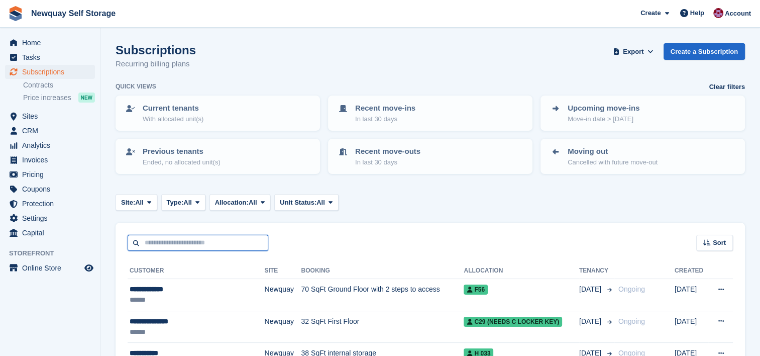
click at [211, 242] on input "text" at bounding box center [198, 243] width 141 height 17
type input "******"
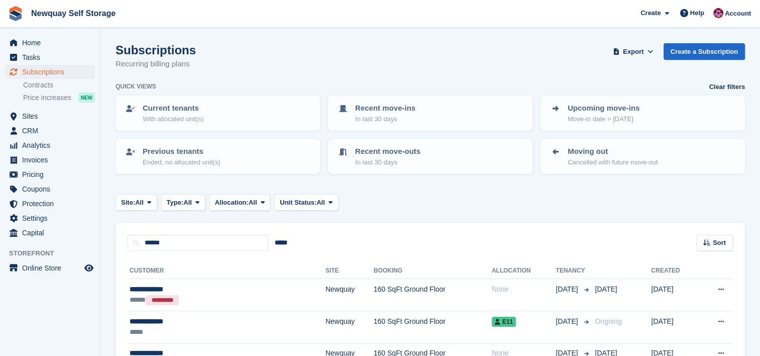
scroll to position [68, 0]
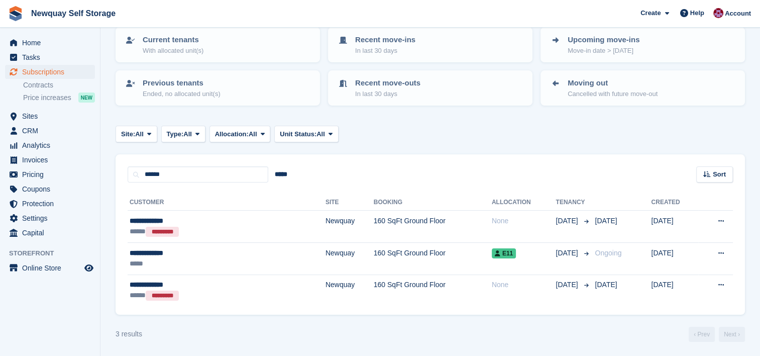
click at [242, 261] on div "*****" at bounding box center [189, 263] width 119 height 11
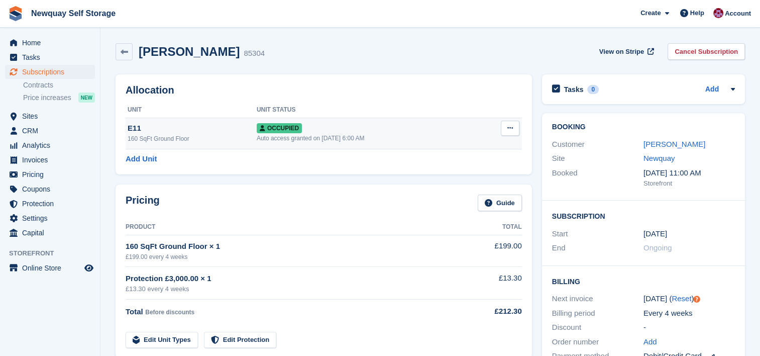
click at [195, 141] on div "160 SqFt Ground Floor" at bounding box center [192, 138] width 129 height 9
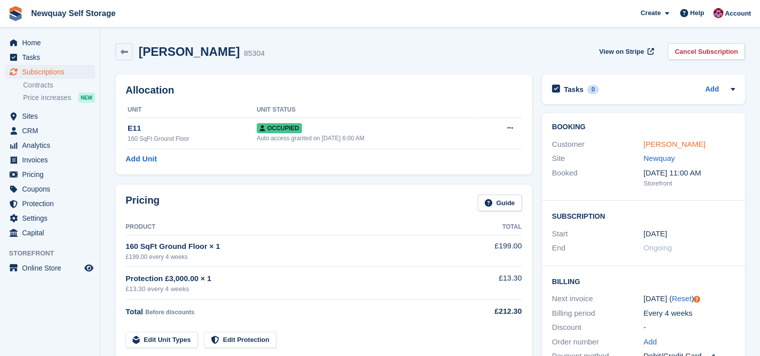
click at [673, 144] on link "Charya Hilton" at bounding box center [675, 144] width 62 height 9
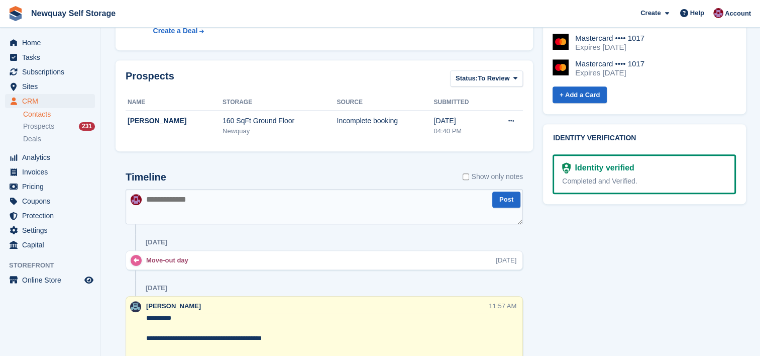
scroll to position [488, 0]
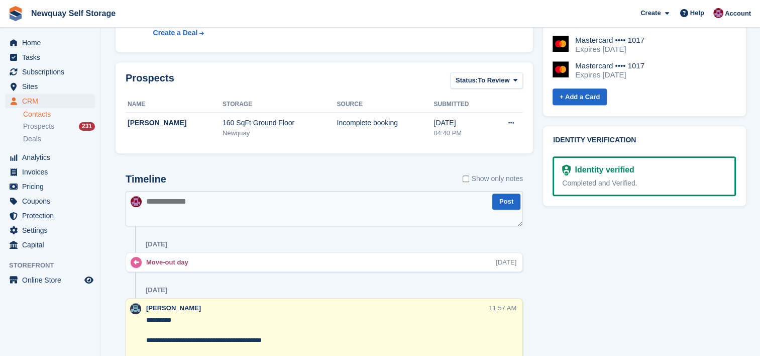
click at [241, 193] on textarea at bounding box center [324, 208] width 397 height 35
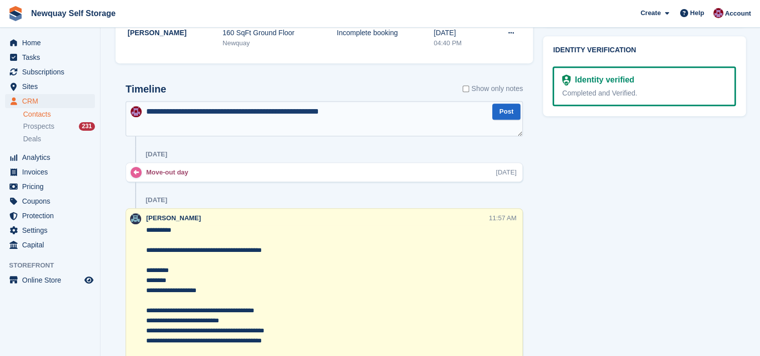
scroll to position [579, 0]
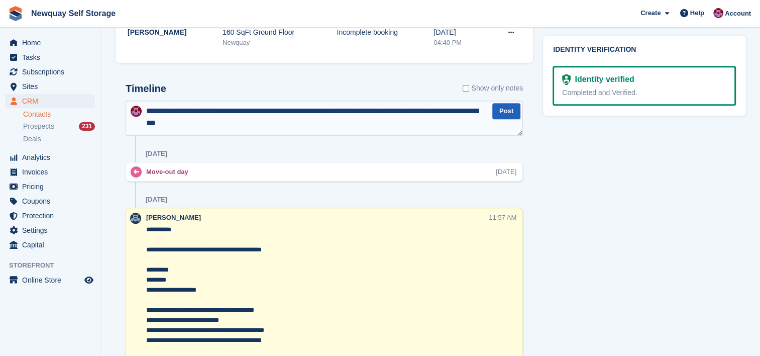
type textarea "**********"
click at [505, 111] on button "Post" at bounding box center [506, 111] width 28 height 17
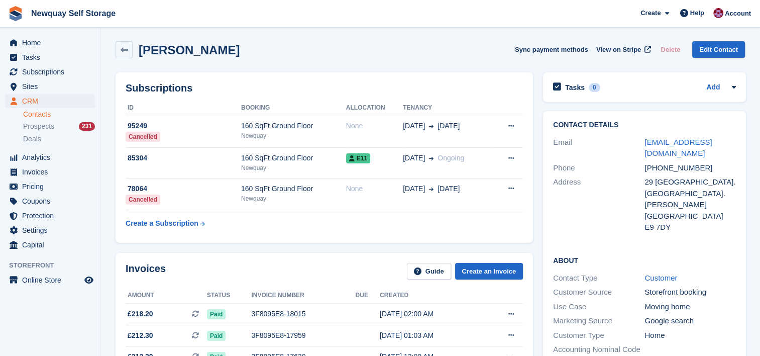
scroll to position [0, 0]
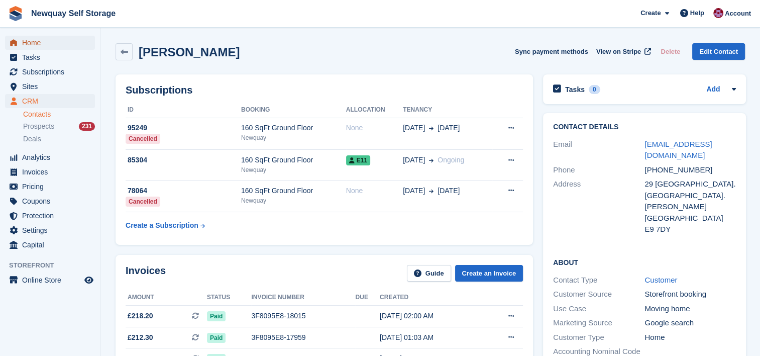
click at [37, 40] on span "Home" at bounding box center [52, 43] width 60 height 14
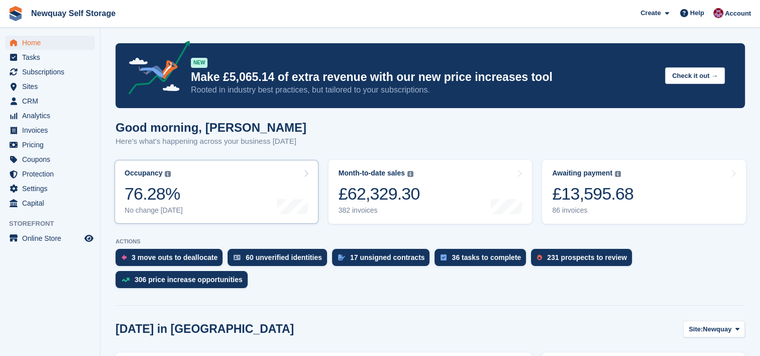
click at [289, 193] on div at bounding box center [292, 192] width 31 height 46
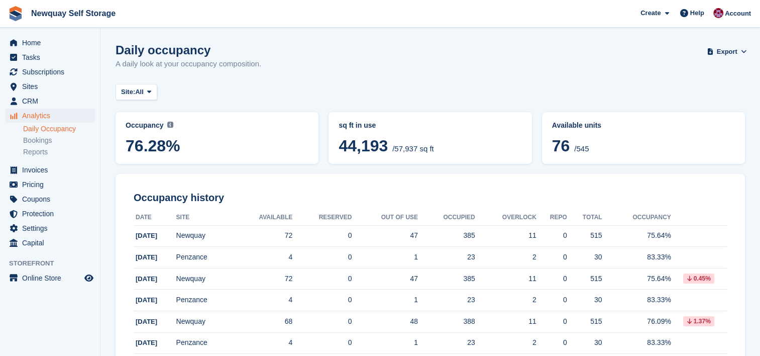
click at [66, 129] on link "Daily Occupancy" at bounding box center [59, 129] width 72 height 10
click at [45, 113] on span "Analytics" at bounding box center [52, 116] width 60 height 14
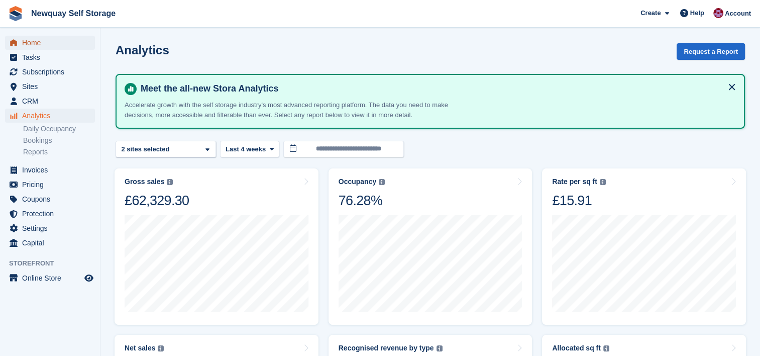
click at [36, 45] on span "Home" at bounding box center [52, 43] width 60 height 14
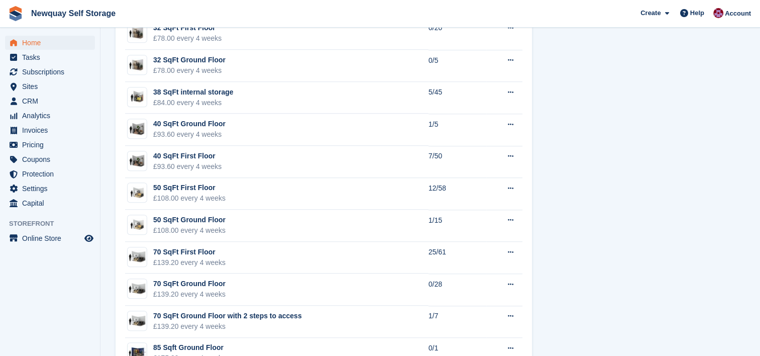
scroll to position [785, 0]
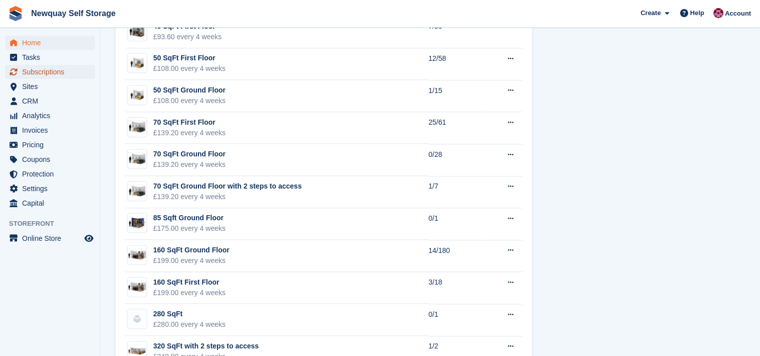
click at [54, 70] on span "Subscriptions" at bounding box center [52, 72] width 60 height 14
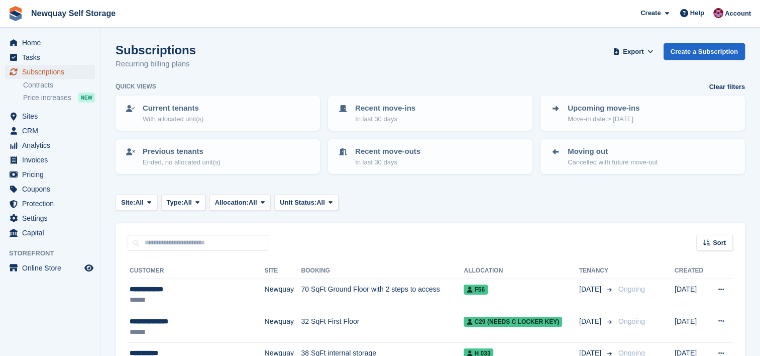
click at [54, 70] on span "Subscriptions" at bounding box center [52, 72] width 60 height 14
click at [212, 240] on input "text" at bounding box center [198, 243] width 141 height 17
type input "**********"
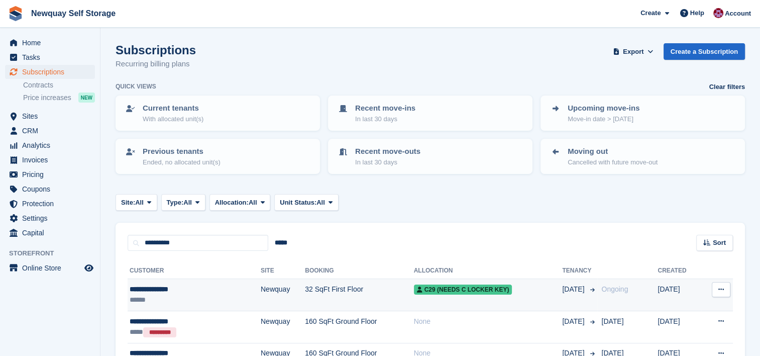
click at [305, 292] on td "32 SqFt First Floor" at bounding box center [359, 295] width 109 height 32
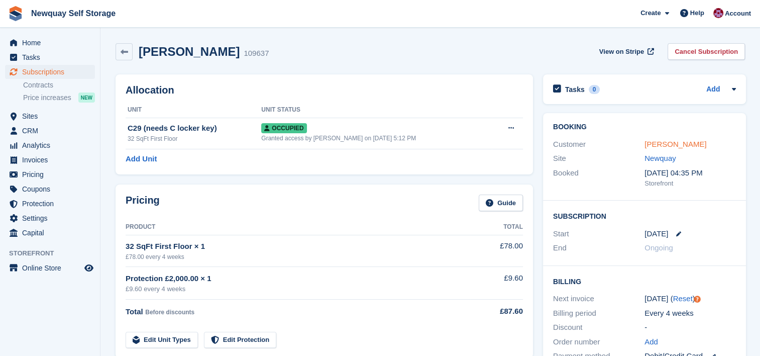
click at [690, 143] on link "Paul Bainbridge" at bounding box center [676, 144] width 62 height 9
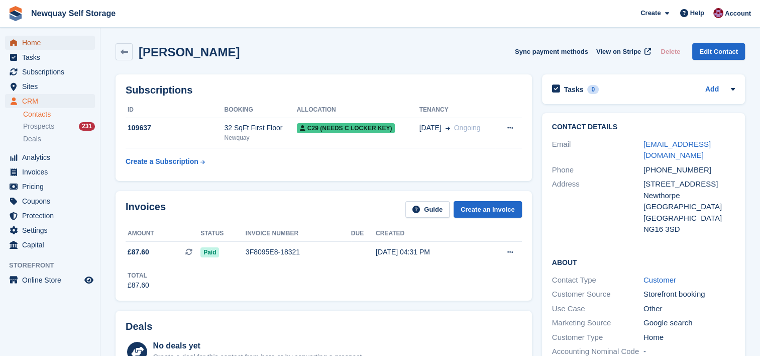
click at [33, 43] on span "Home" at bounding box center [52, 43] width 60 height 14
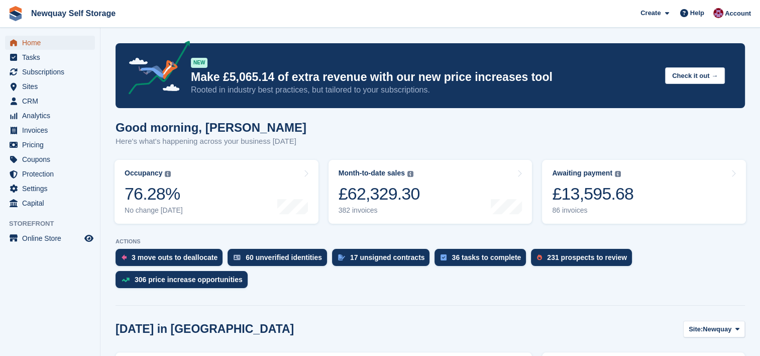
click at [35, 41] on span "Home" at bounding box center [52, 43] width 60 height 14
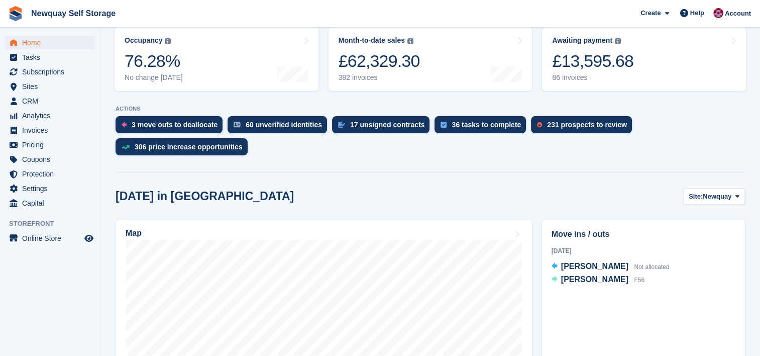
scroll to position [133, 0]
click at [589, 262] on span "[PERSON_NAME]" at bounding box center [594, 266] width 67 height 9
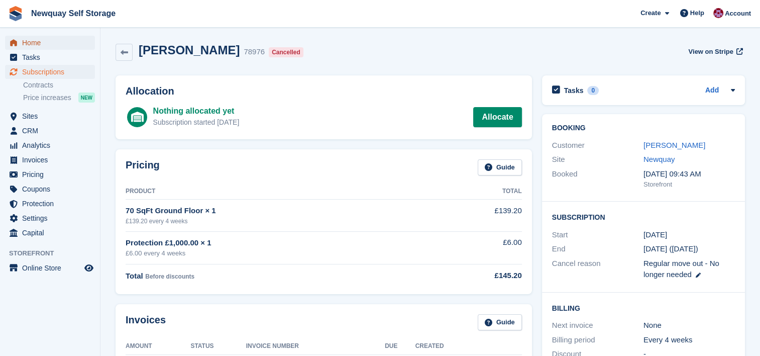
click at [37, 44] on span "Home" at bounding box center [52, 43] width 60 height 14
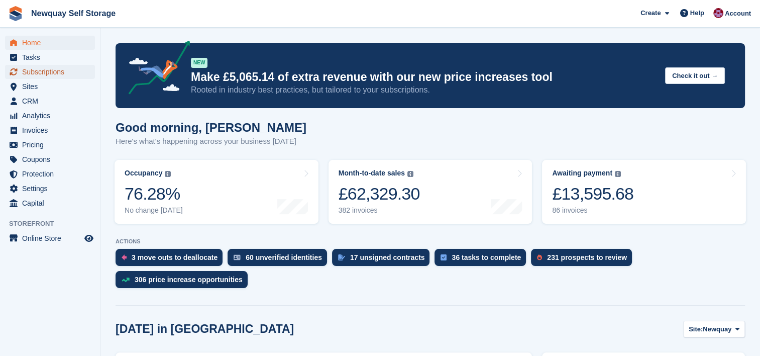
click at [59, 72] on span "Subscriptions" at bounding box center [52, 72] width 60 height 14
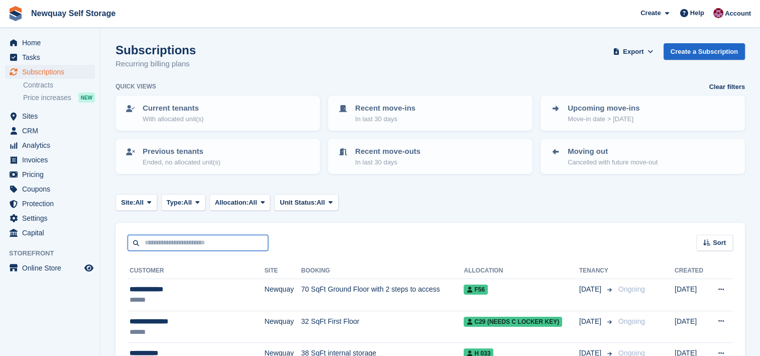
click at [202, 239] on input "text" at bounding box center [198, 243] width 141 height 17
type input "******"
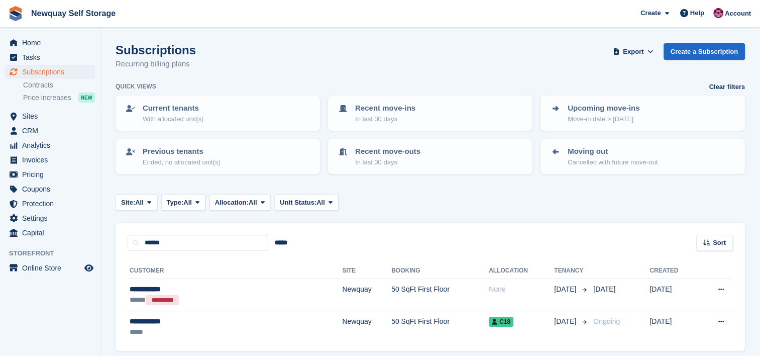
scroll to position [36, 0]
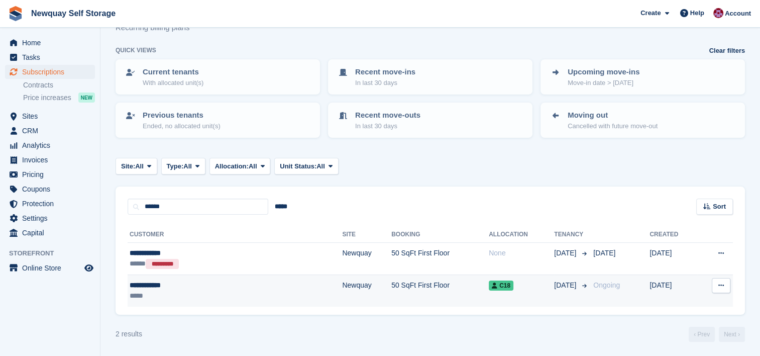
click at [202, 292] on div "*****" at bounding box center [193, 295] width 126 height 11
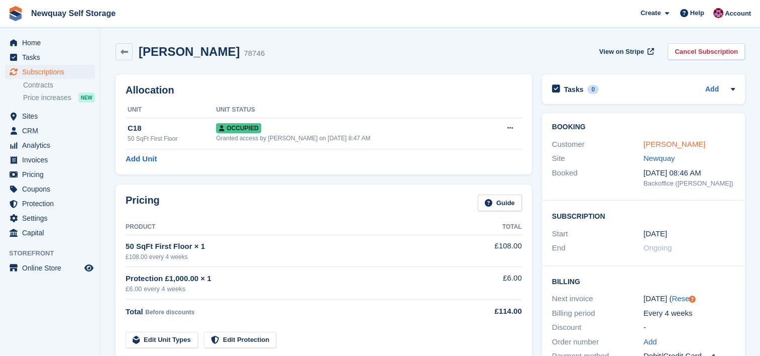
click at [679, 142] on link "[PERSON_NAME]" at bounding box center [675, 144] width 62 height 9
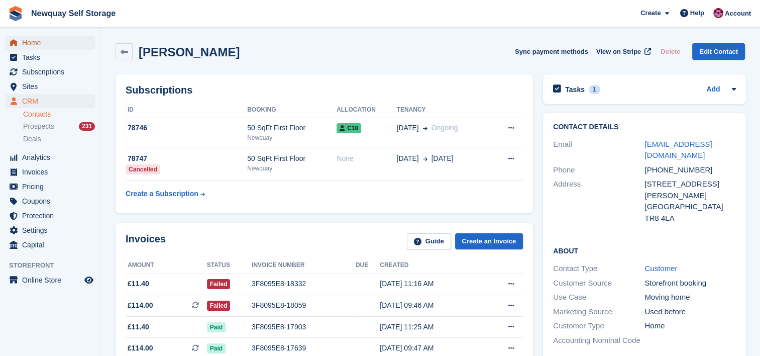
click at [31, 44] on span "Home" at bounding box center [52, 43] width 60 height 14
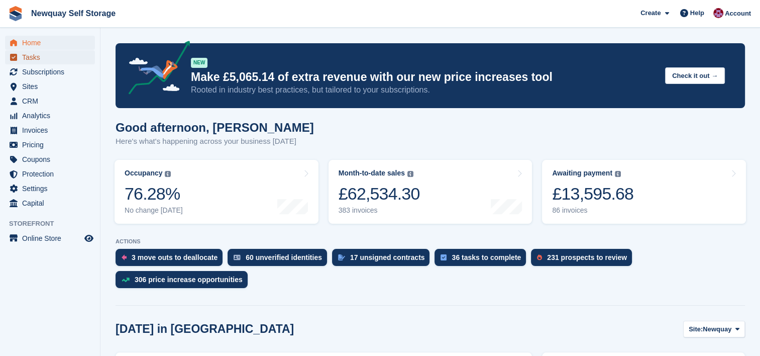
click at [51, 63] on span "Tasks" at bounding box center [52, 57] width 60 height 14
click at [51, 74] on span "Subscriptions" at bounding box center [52, 72] width 60 height 14
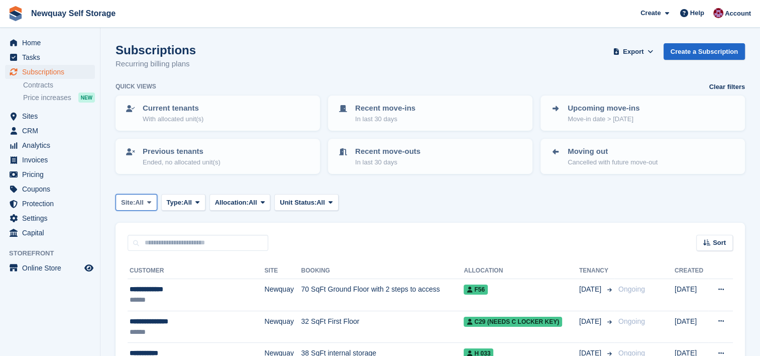
click at [153, 204] on span at bounding box center [149, 202] width 8 height 8
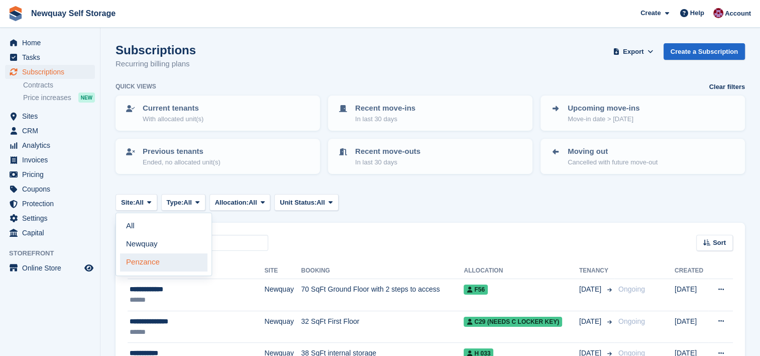
click at [156, 260] on link "Penzance" at bounding box center [163, 262] width 87 height 18
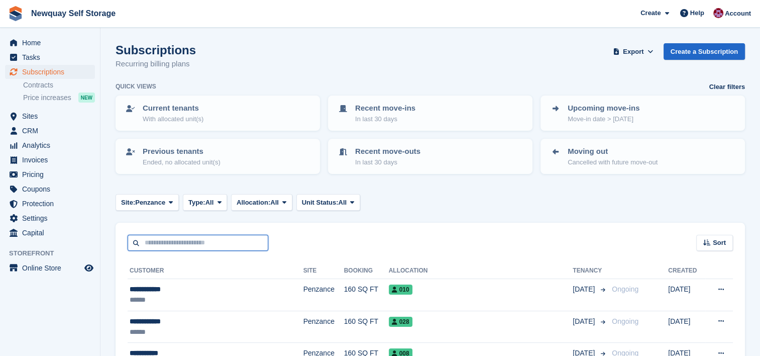
click at [197, 246] on input "text" at bounding box center [198, 243] width 141 height 17
type input "******"
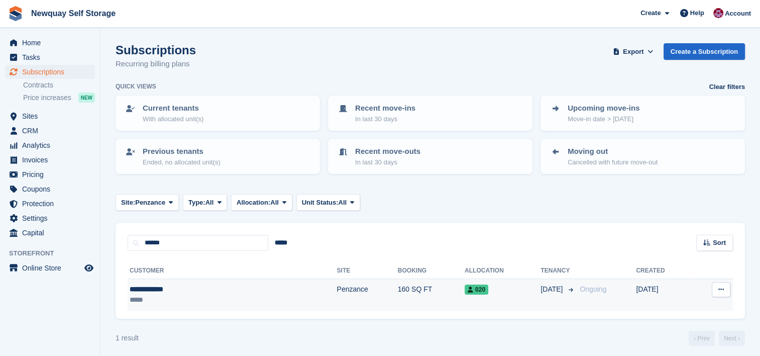
click at [157, 291] on div "**********" at bounding box center [183, 289] width 106 height 11
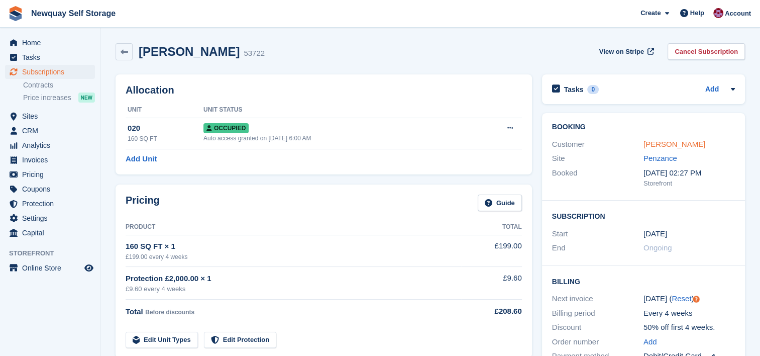
click at [665, 147] on link "[PERSON_NAME]" at bounding box center [675, 144] width 62 height 9
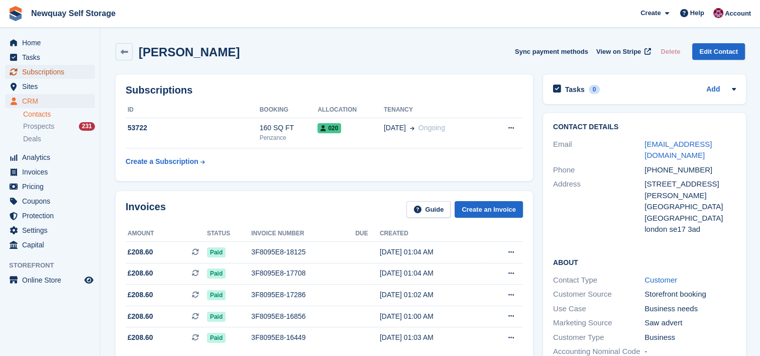
click at [49, 75] on span "Subscriptions" at bounding box center [52, 72] width 60 height 14
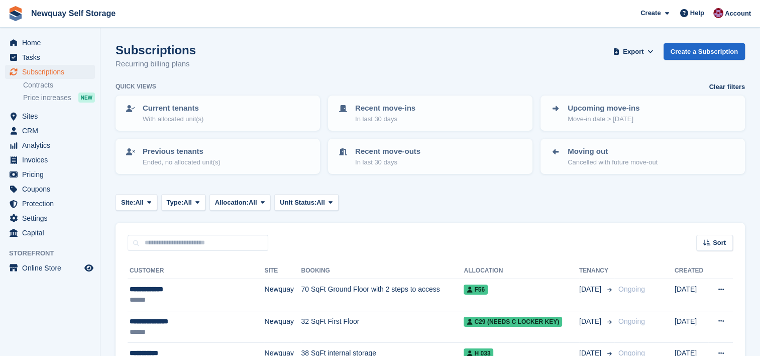
click at [208, 242] on input "text" at bounding box center [198, 243] width 141 height 17
type input "*******"
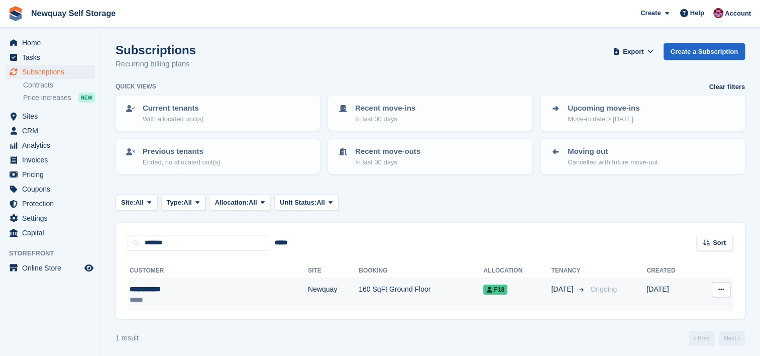
click at [165, 286] on div "**********" at bounding box center [181, 289] width 102 height 11
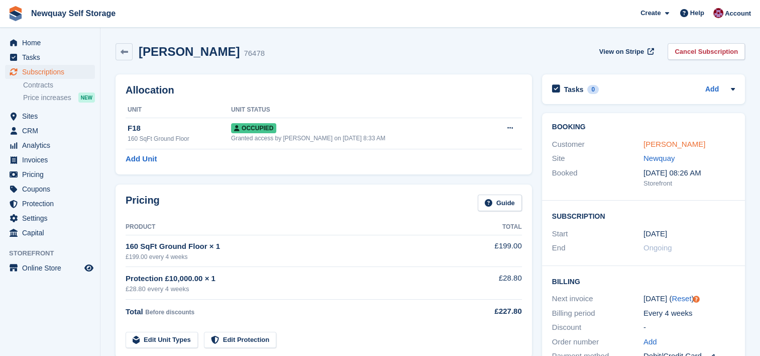
click at [680, 143] on link "[PERSON_NAME]" at bounding box center [675, 144] width 62 height 9
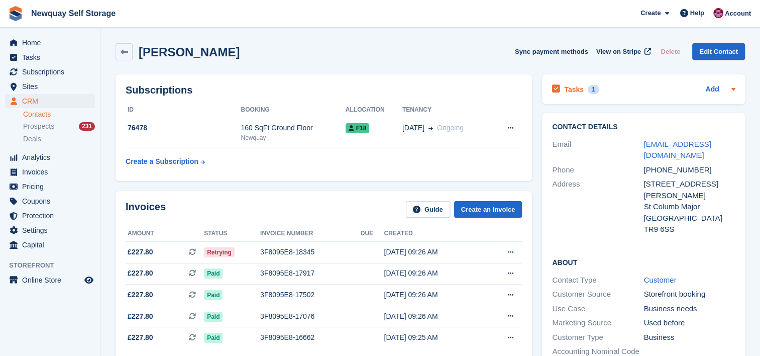
click at [577, 88] on h2 "Tasks" at bounding box center [574, 89] width 20 height 9
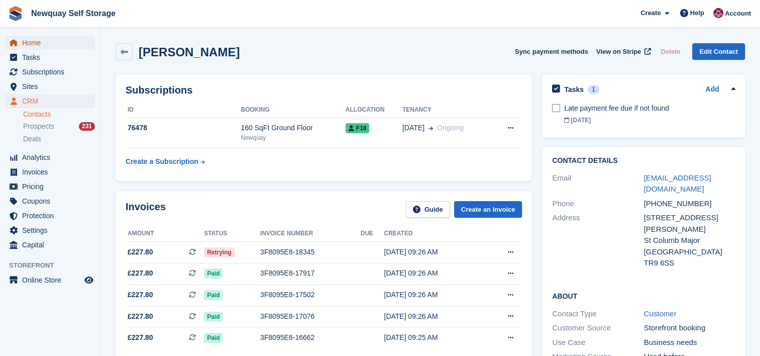
click at [36, 41] on span "Home" at bounding box center [52, 43] width 60 height 14
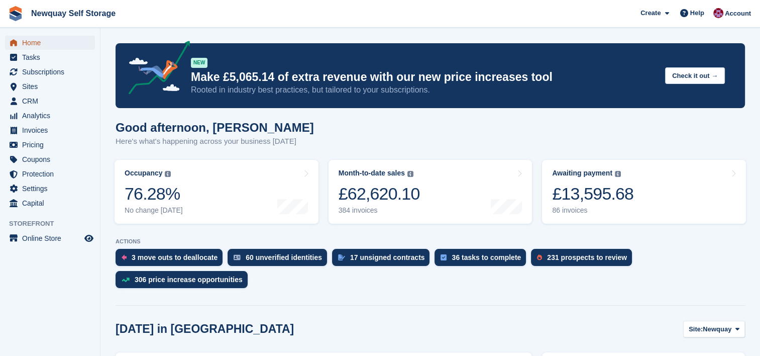
click at [40, 41] on span "Home" at bounding box center [52, 43] width 60 height 14
click at [28, 42] on span "Home" at bounding box center [52, 43] width 60 height 14
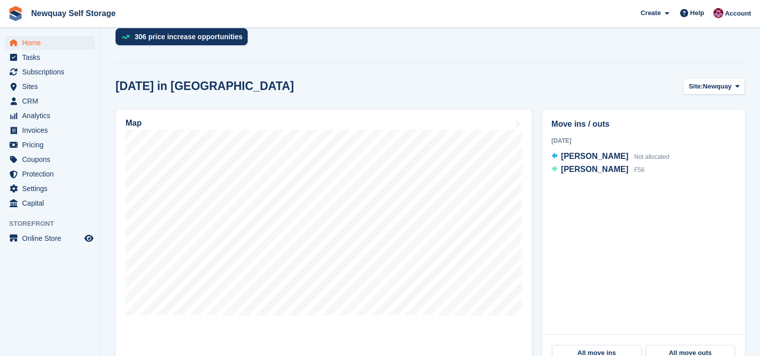
scroll to position [243, 0]
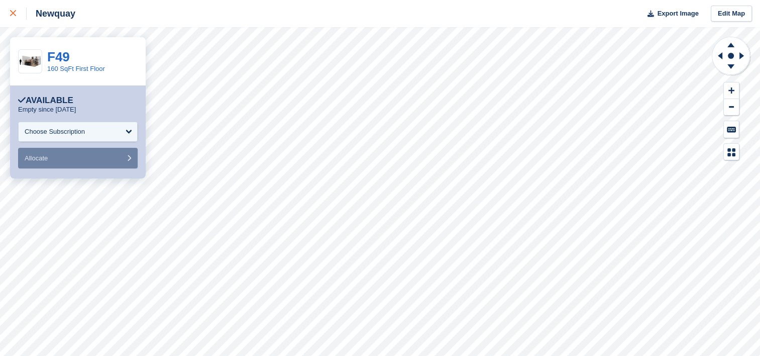
click at [14, 17] on div at bounding box center [18, 14] width 17 height 12
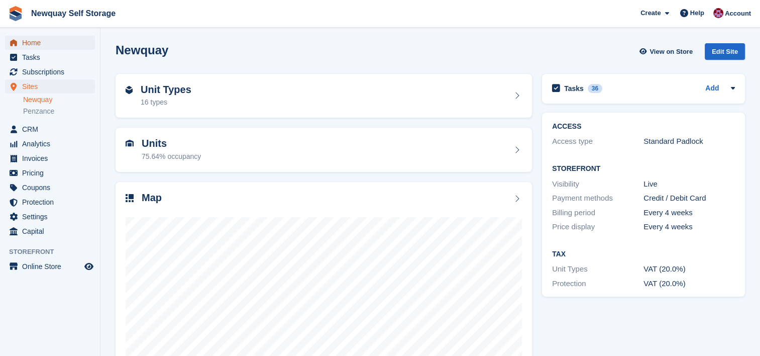
click at [28, 41] on span "Home" at bounding box center [52, 43] width 60 height 14
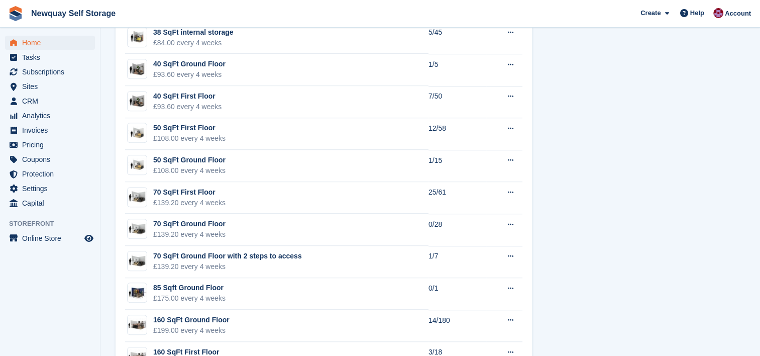
scroll to position [714, 0]
click at [37, 43] on span "Home" at bounding box center [52, 43] width 60 height 14
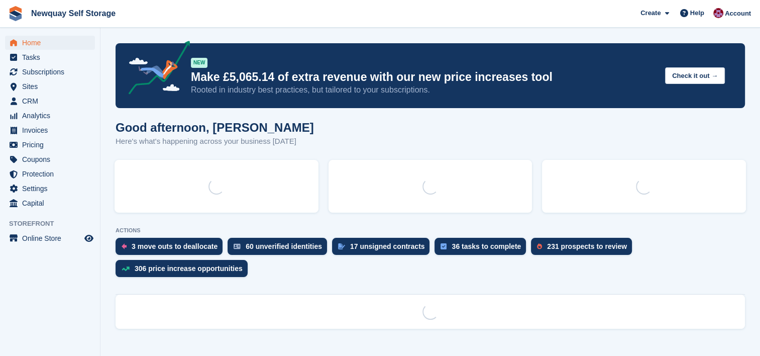
scroll to position [0, 0]
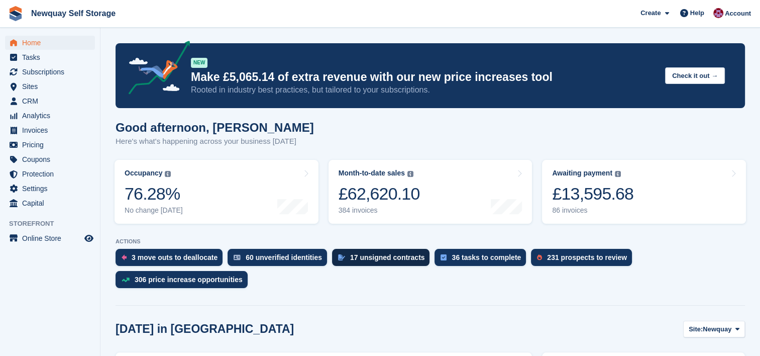
click at [380, 251] on div "17 unsigned contracts" at bounding box center [381, 257] width 98 height 17
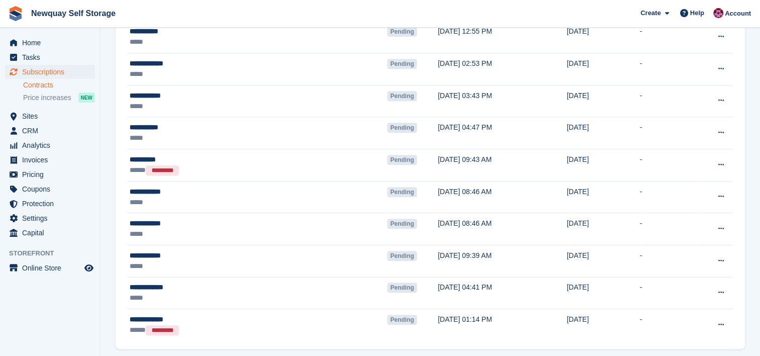
scroll to position [422, 0]
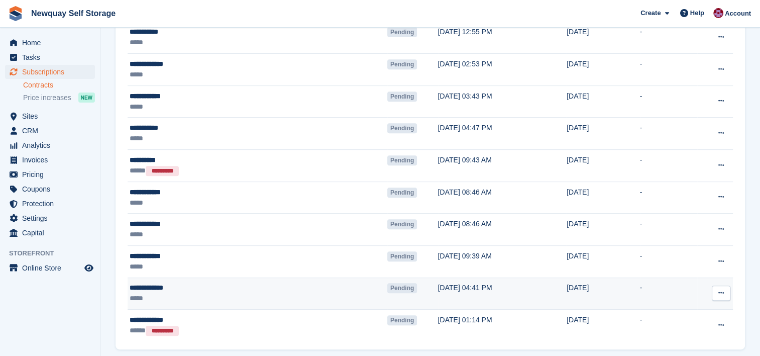
click at [202, 297] on div "*****" at bounding box center [205, 298] width 151 height 11
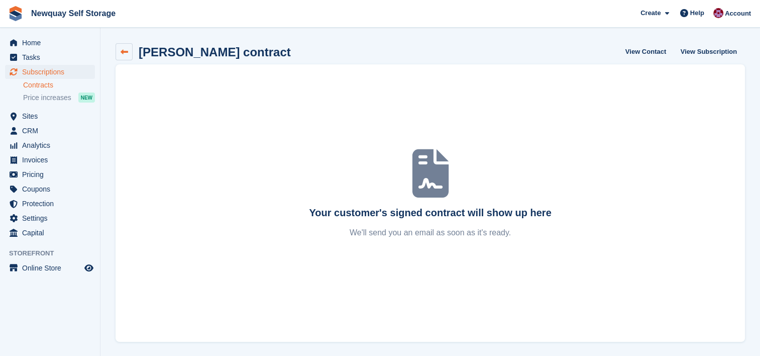
click at [123, 51] on icon at bounding box center [125, 52] width 8 height 8
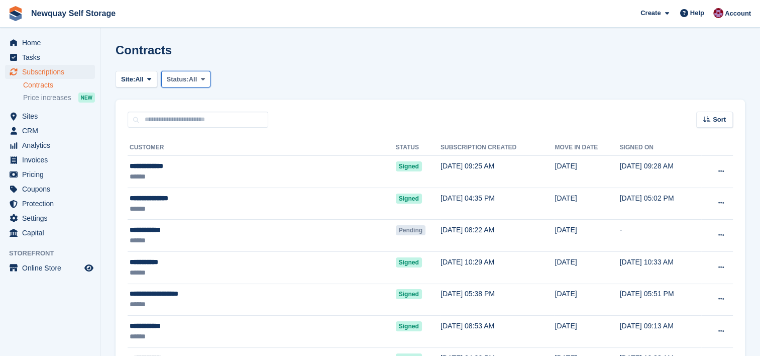
click at [181, 82] on span "Status:" at bounding box center [178, 79] width 22 height 10
click at [212, 100] on link "Pending" at bounding box center [209, 103] width 87 height 18
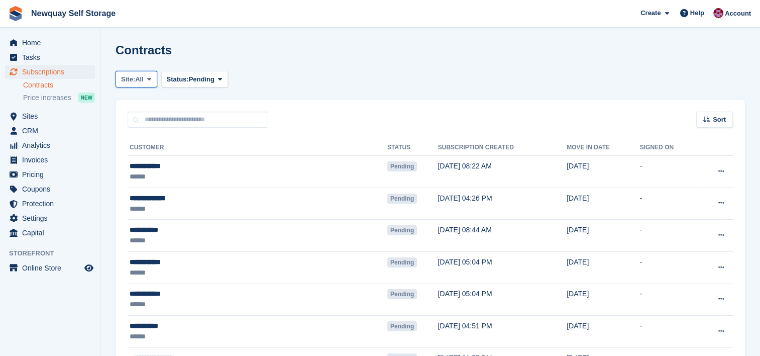
click at [147, 74] on button "Site: All" at bounding box center [137, 79] width 42 height 17
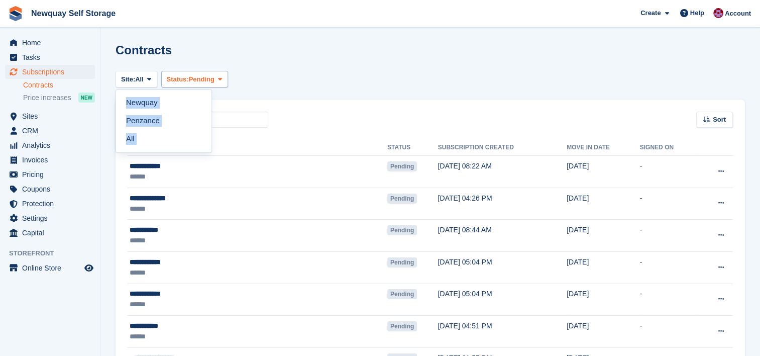
drag, startPoint x: 218, startPoint y: 60, endPoint x: 211, endPoint y: 78, distance: 19.2
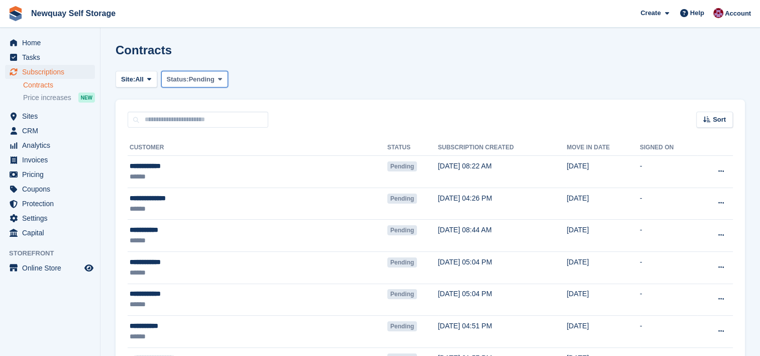
click at [211, 78] on span "Pending" at bounding box center [202, 79] width 26 height 10
click at [271, 71] on div "Site: All Newquay Penzance All Status: Pending Pending Signed Voided Declined A…" at bounding box center [431, 79] width 630 height 17
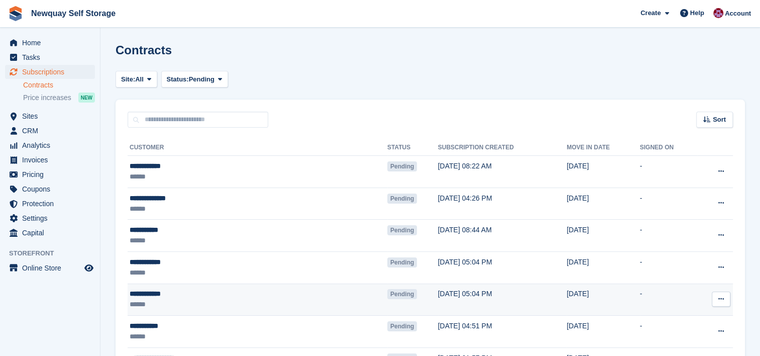
click at [159, 293] on div "**********" at bounding box center [205, 293] width 151 height 11
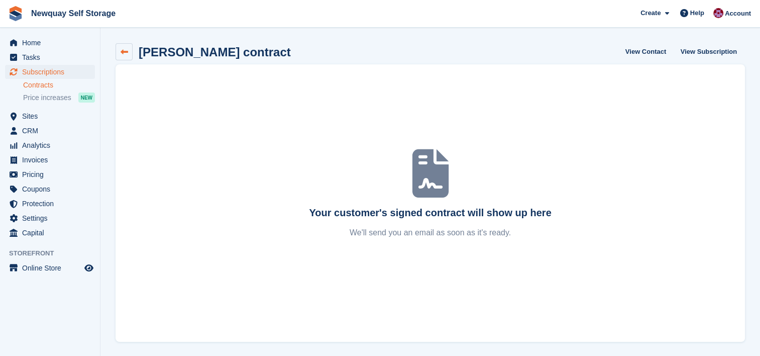
click at [125, 53] on icon at bounding box center [125, 52] width 8 height 8
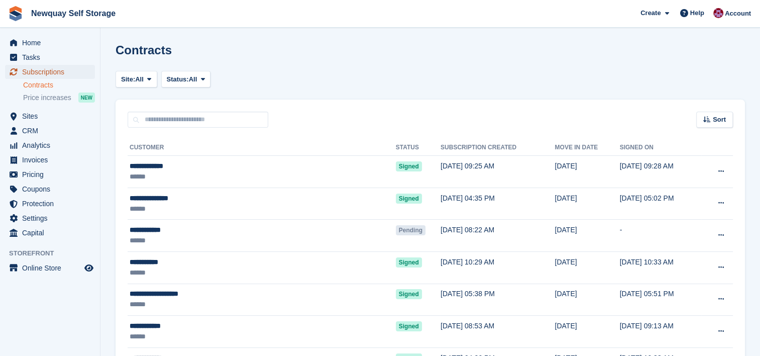
click at [57, 69] on span "Subscriptions" at bounding box center [52, 72] width 60 height 14
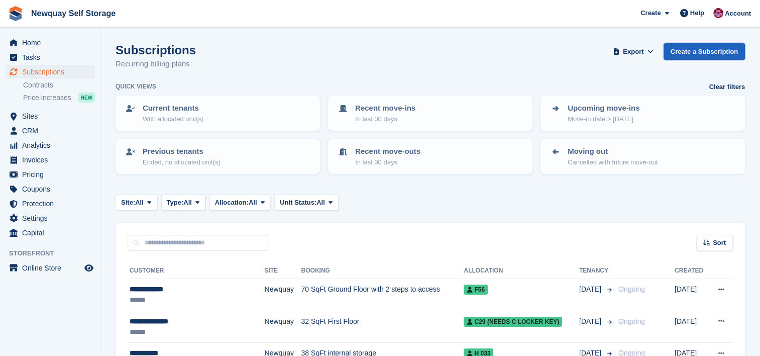
click at [697, 54] on link "Create a Subscription" at bounding box center [704, 51] width 81 height 17
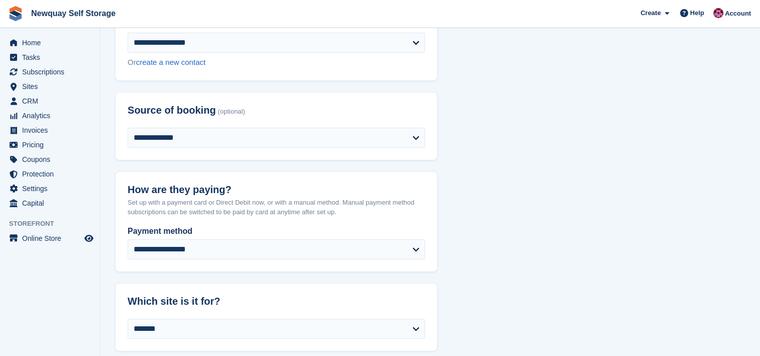
scroll to position [112, 0]
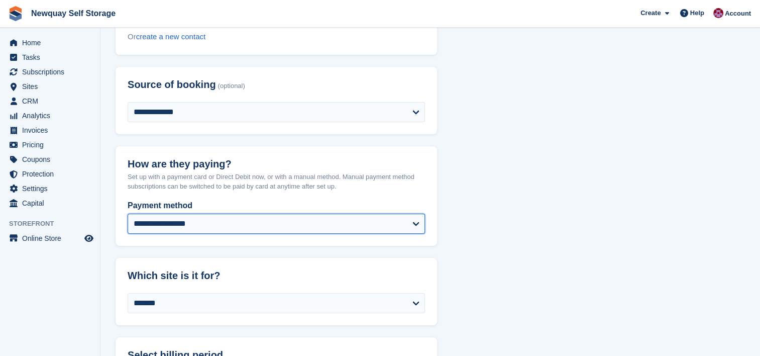
click at [424, 226] on select "**********" at bounding box center [276, 224] width 297 height 20
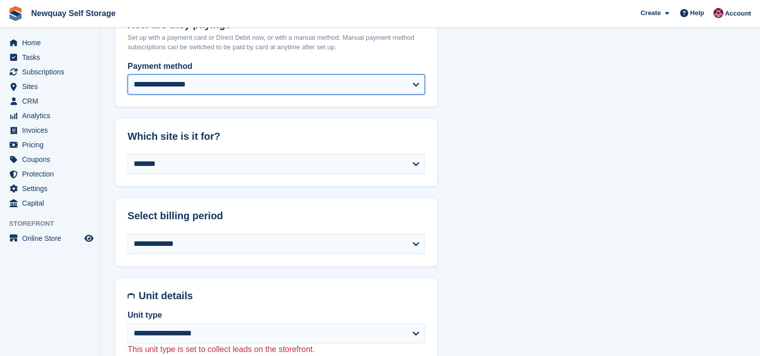
scroll to position [259, 0]
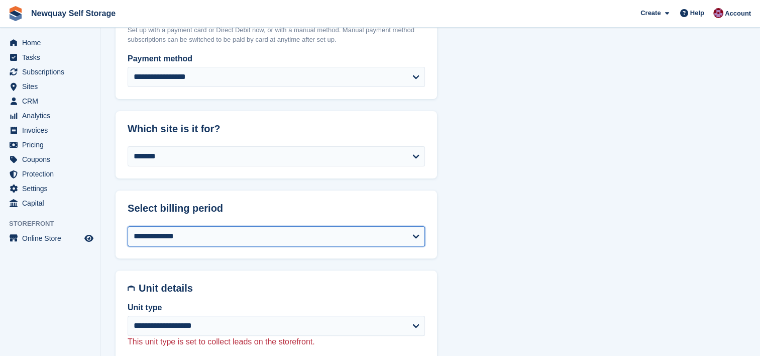
click at [421, 243] on select "**********" at bounding box center [276, 236] width 297 height 20
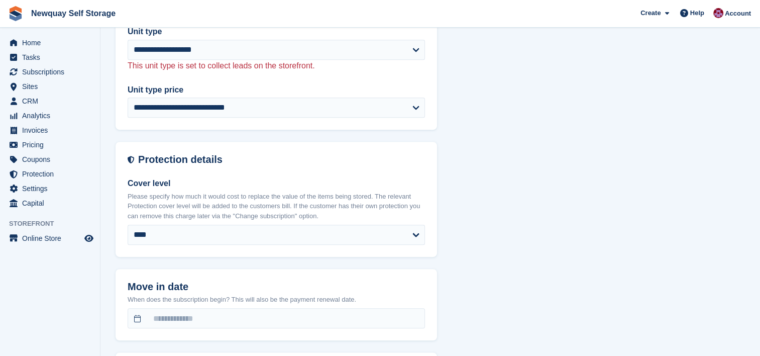
scroll to position [544, 0]
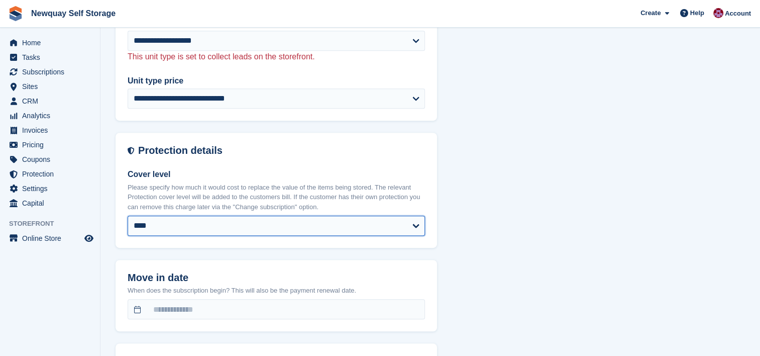
click at [417, 227] on select "**** ****** ****** ****** ****** ******* ******* ******* ******* *******" at bounding box center [276, 226] width 297 height 20
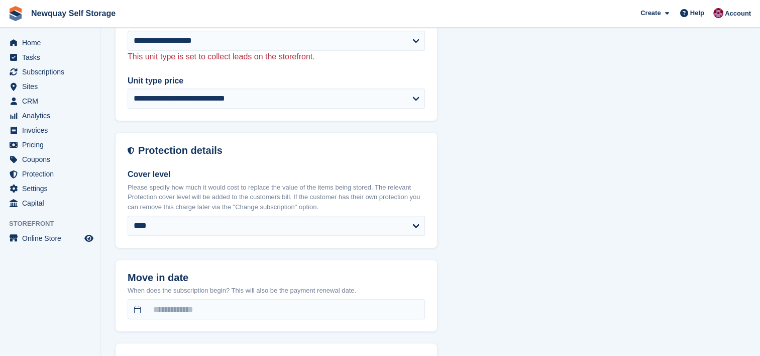
click at [497, 224] on div "**********" at bounding box center [431, 275] width 630 height 1471
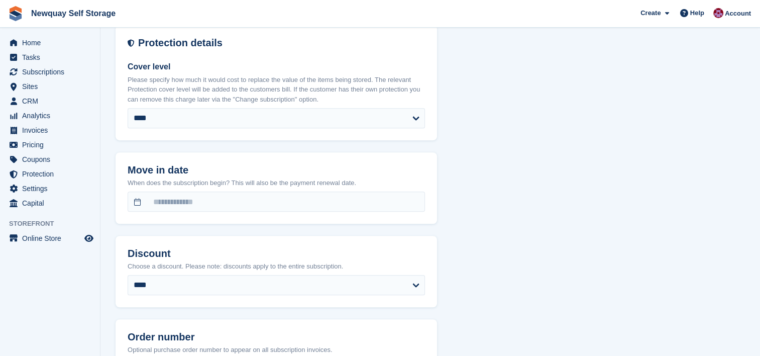
scroll to position [664, 0]
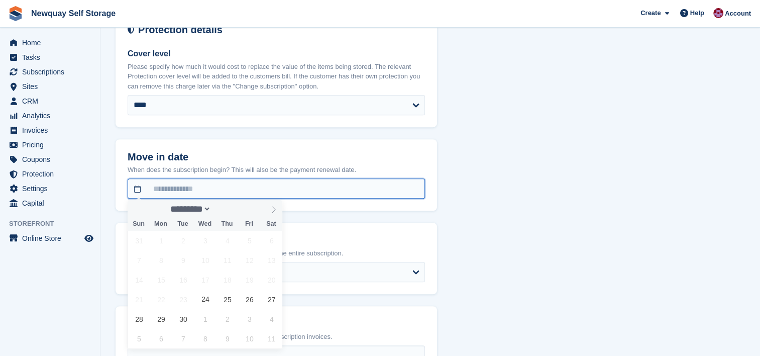
click at [337, 181] on input "text" at bounding box center [276, 188] width 297 height 20
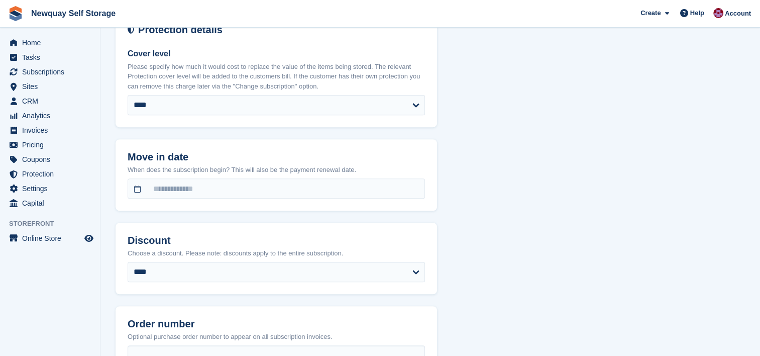
click at [575, 163] on div "**********" at bounding box center [431, 155] width 630 height 1471
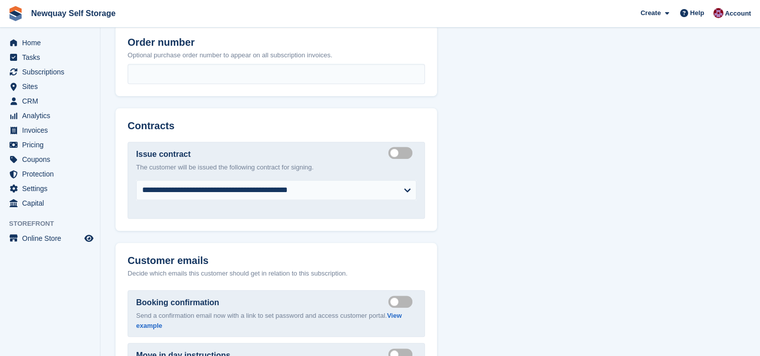
scroll to position [959, 0]
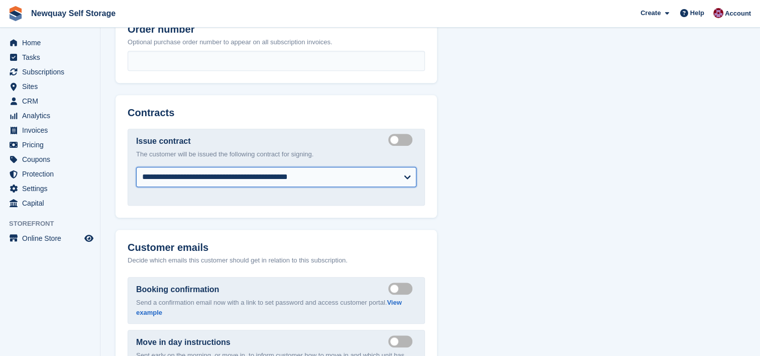
click at [400, 173] on select "**********" at bounding box center [276, 177] width 280 height 20
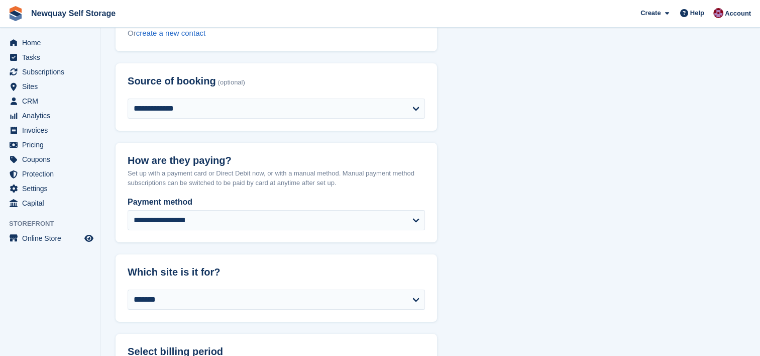
scroll to position [0, 0]
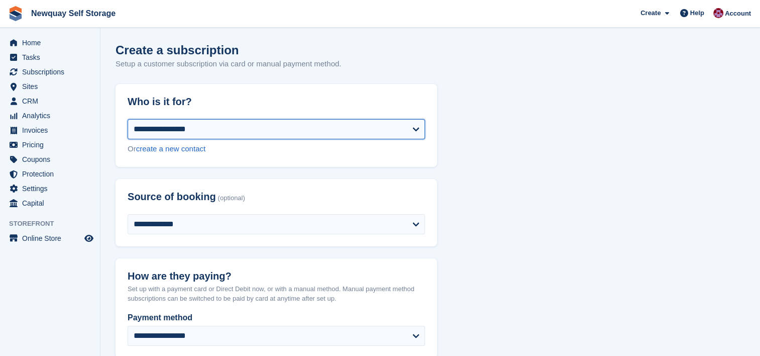
click at [408, 123] on select "**********" at bounding box center [276, 129] width 297 height 20
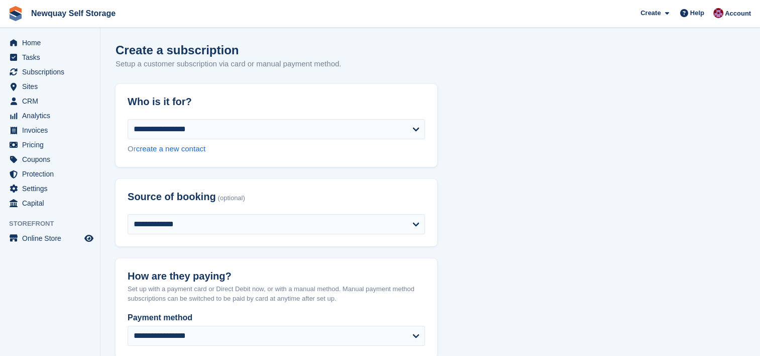
click at [183, 152] on link "create a new contact" at bounding box center [170, 148] width 69 height 9
select select "**********"
select select "***"
select select "*"
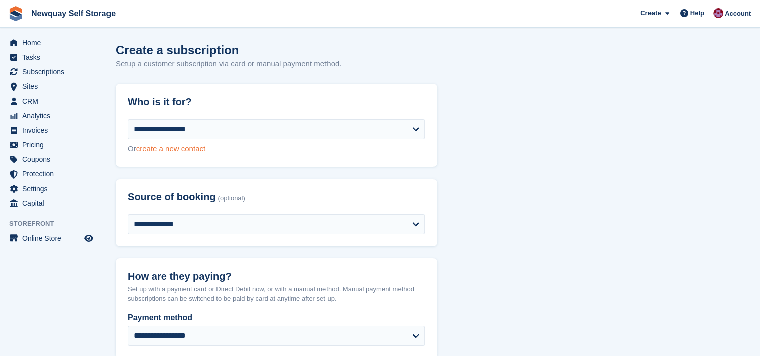
select select "****"
select select "*****"
select select
select select "***"
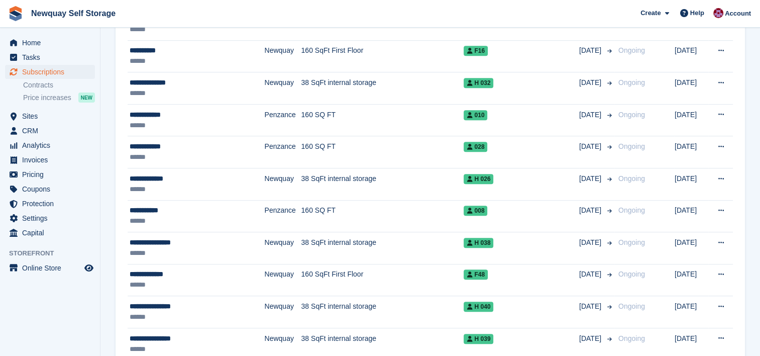
scroll to position [527, 0]
click at [30, 42] on span "Home" at bounding box center [52, 43] width 60 height 14
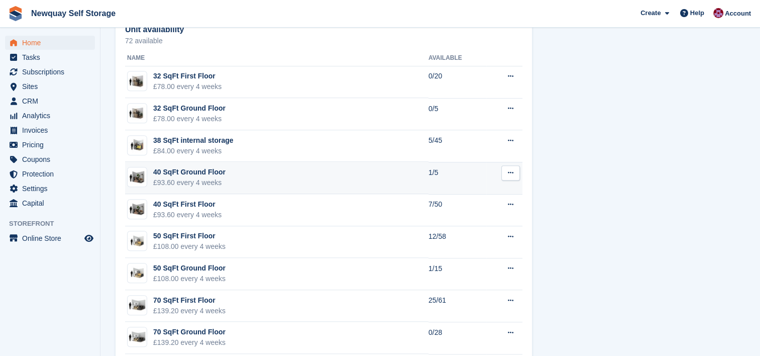
scroll to position [602, 0]
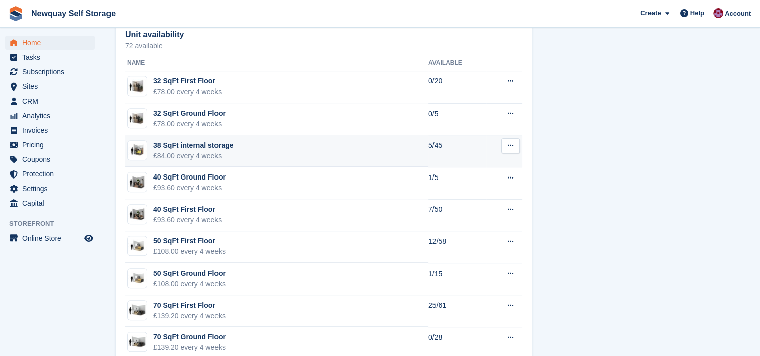
click at [341, 155] on td "38 SqFt internal storage £84.00 every 4 weeks" at bounding box center [276, 151] width 303 height 32
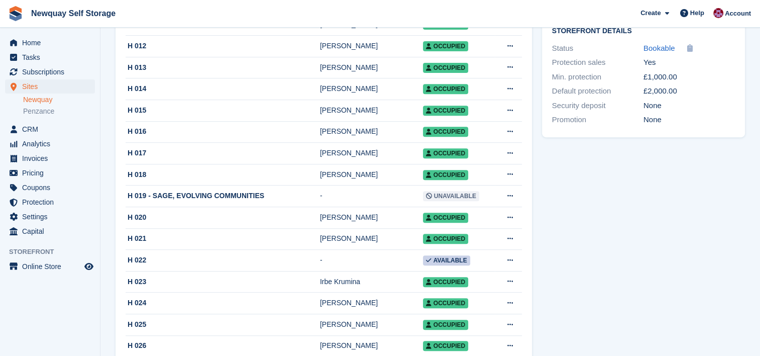
scroll to position [400, 0]
click at [40, 39] on span "Home" at bounding box center [52, 43] width 60 height 14
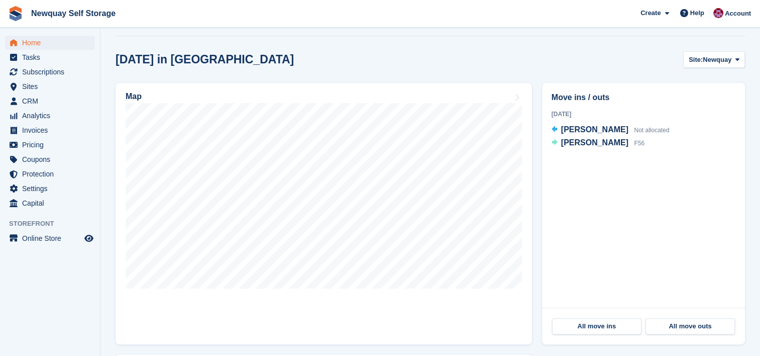
scroll to position [272, 0]
